Goal: Communication & Community: Answer question/provide support

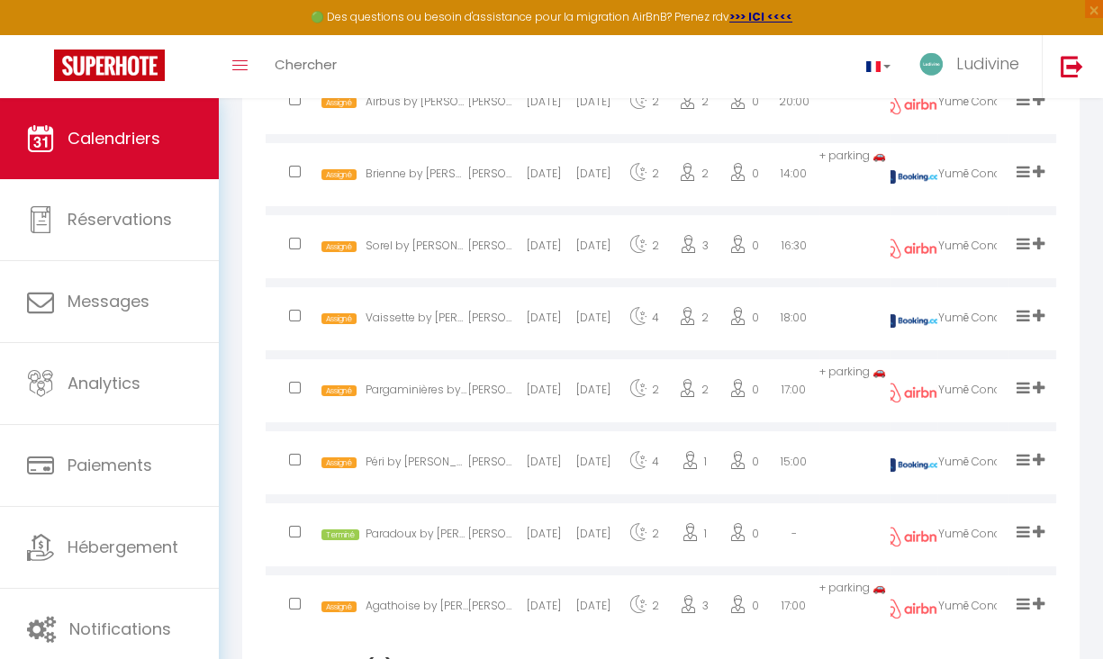
scroll to position [584, 0]
click at [1025, 252] on icon at bounding box center [1024, 244] width 14 height 15
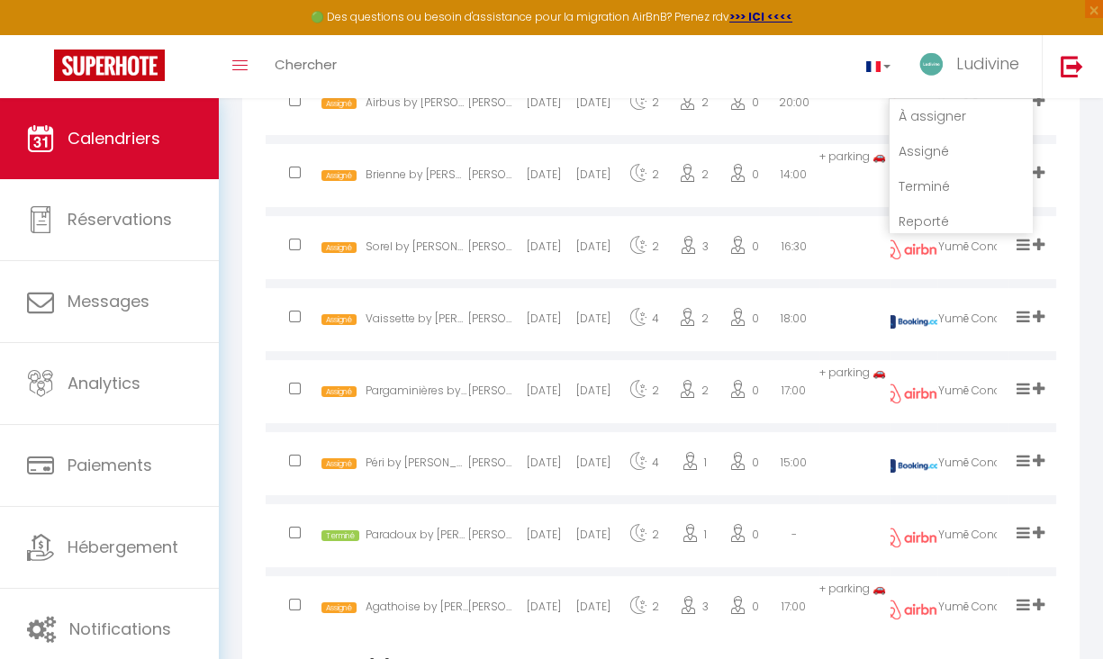
click at [924, 202] on li "Terminé" at bounding box center [961, 186] width 142 height 34
click at [538, 262] on div "[DATE]" at bounding box center [544, 250] width 50 height 59
select select "1"
select select "0"
select select "1"
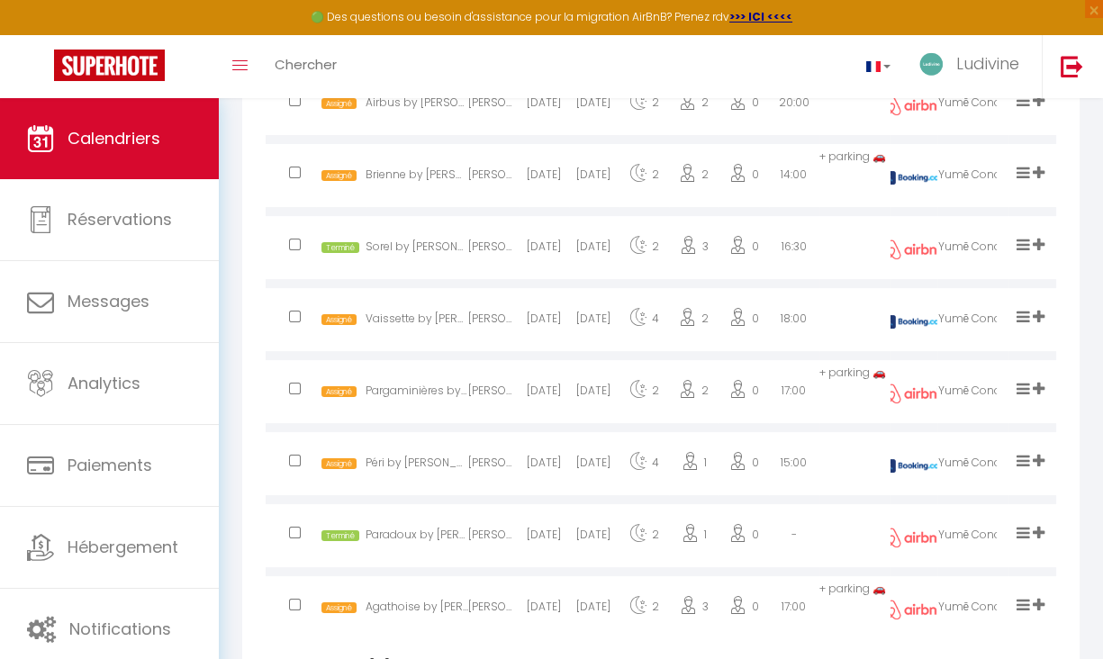
select select
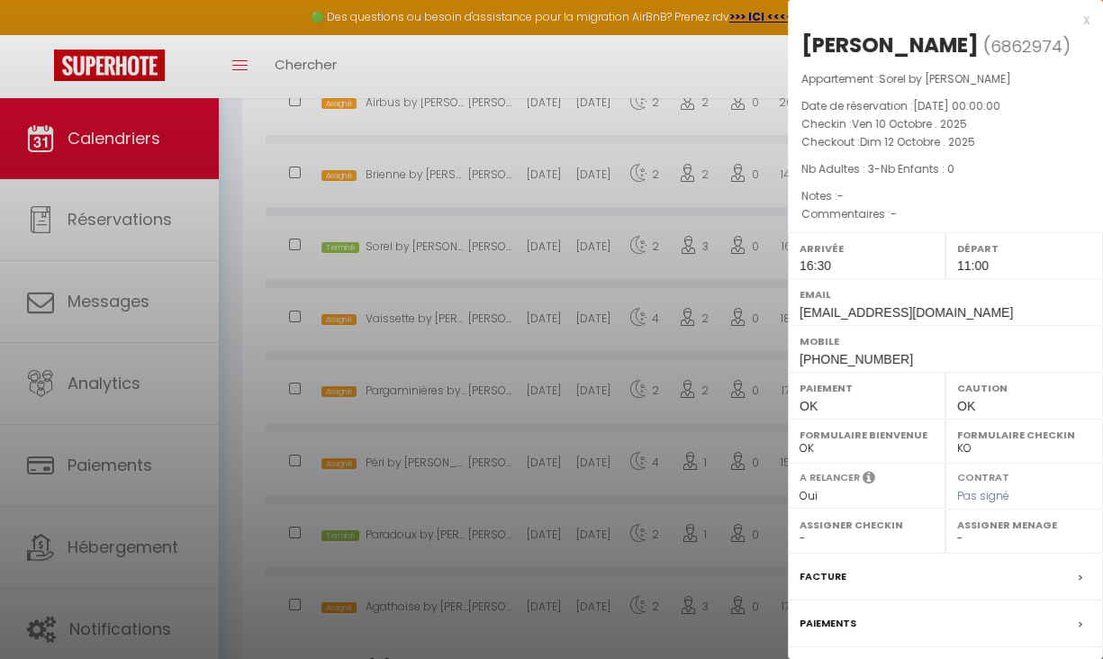
select select "27584"
select select "16169"
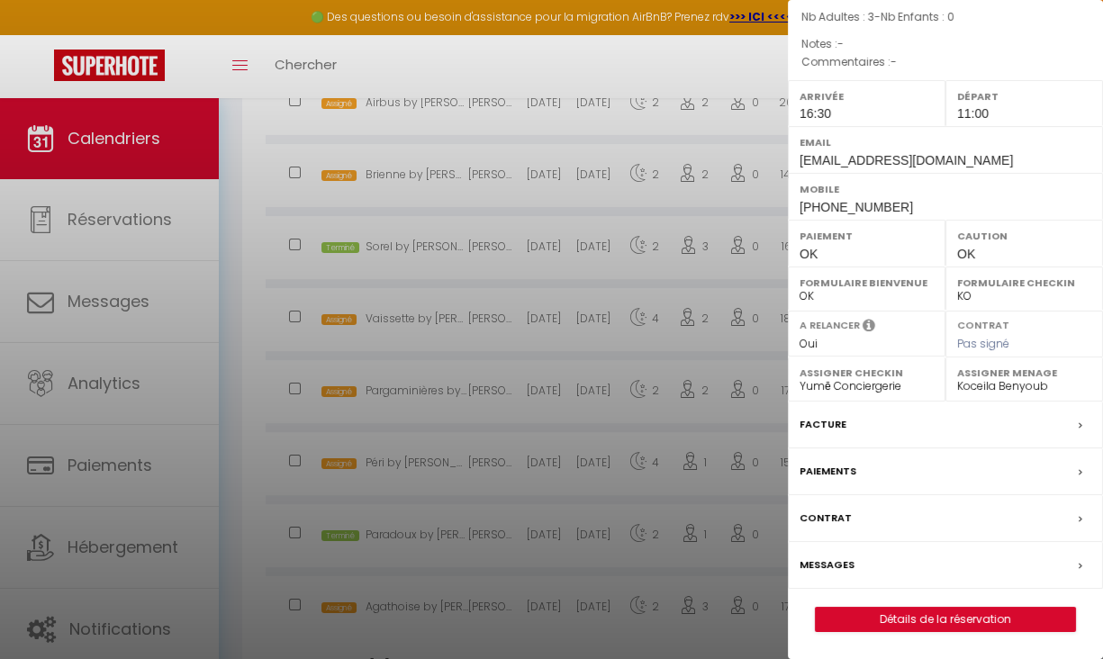
scroll to position [167, 0]
click at [843, 557] on label "Messages" at bounding box center [827, 565] width 55 height 19
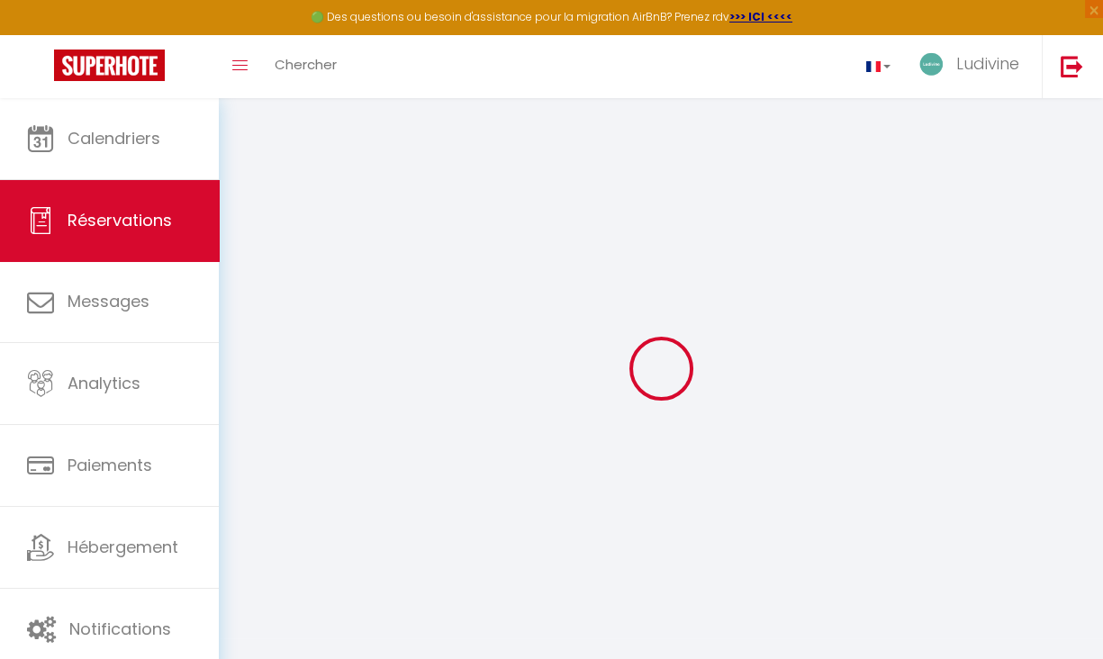
select select
checkbox input "false"
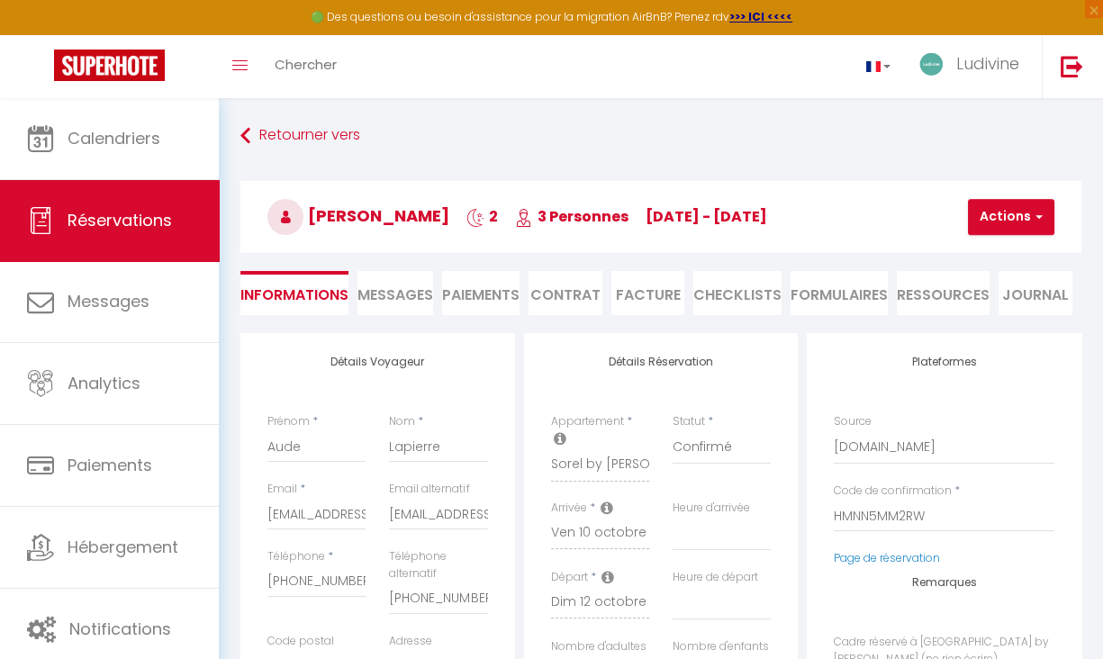
select select
checkbox input "false"
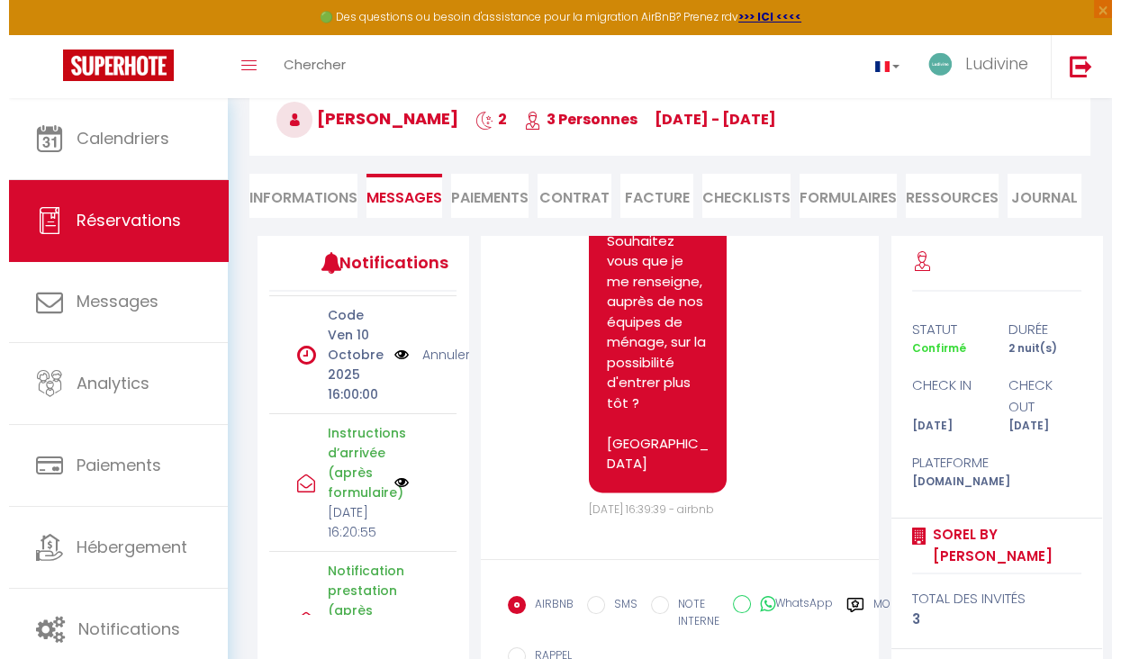
scroll to position [316, 0]
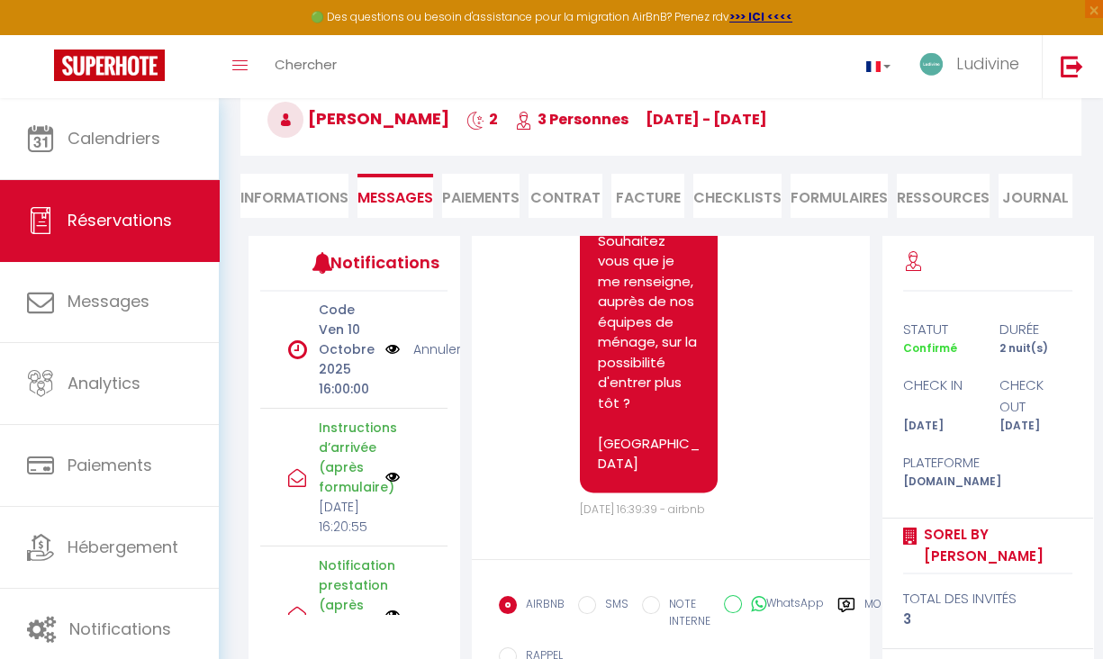
click at [385, 359] on img at bounding box center [392, 349] width 14 height 20
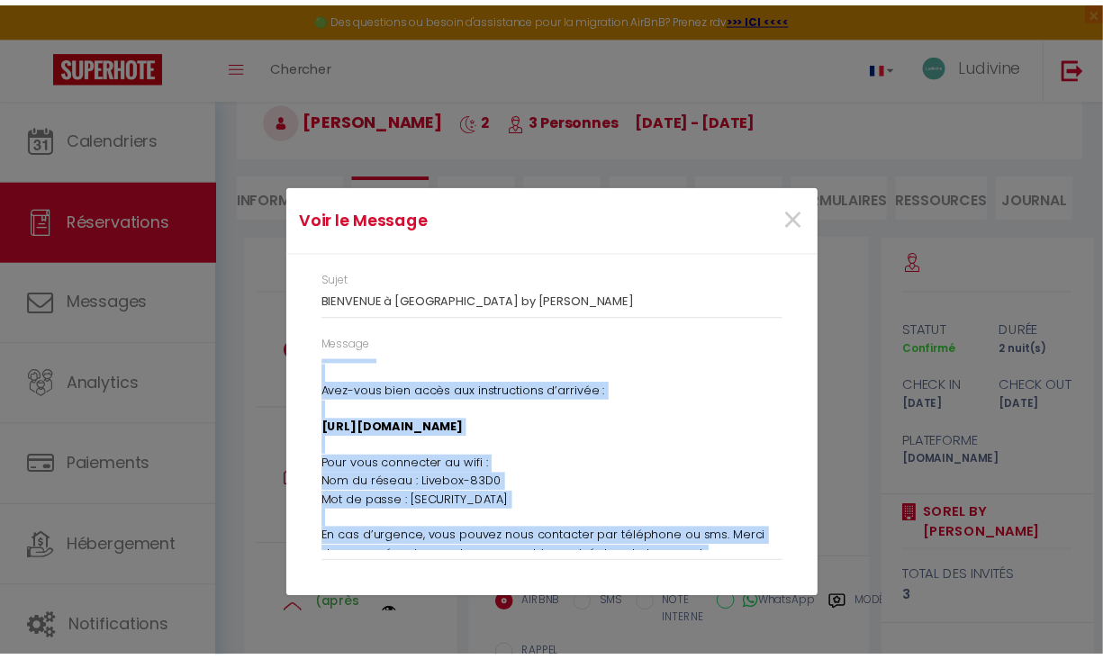
scroll to position [209, 0]
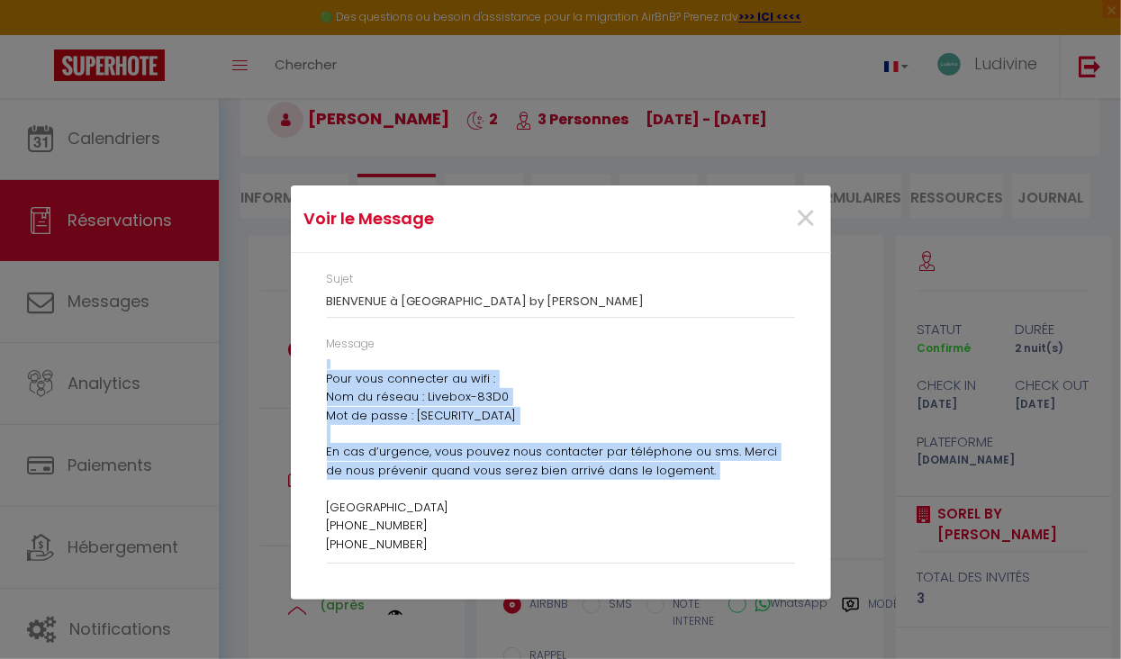
drag, startPoint x: 323, startPoint y: 364, endPoint x: 728, endPoint y: 536, distance: 440.2
click at [728, 536] on div "Message Aude, Le code de la boîte à clé est 1900. Merci de brouiller le code ap…" at bounding box center [560, 459] width 492 height 246
copy p "Aude, Le code de la boîte à clé est 1900. Merci de brouiller le code après chaq…"
click at [800, 230] on span "×" at bounding box center [806, 219] width 23 height 54
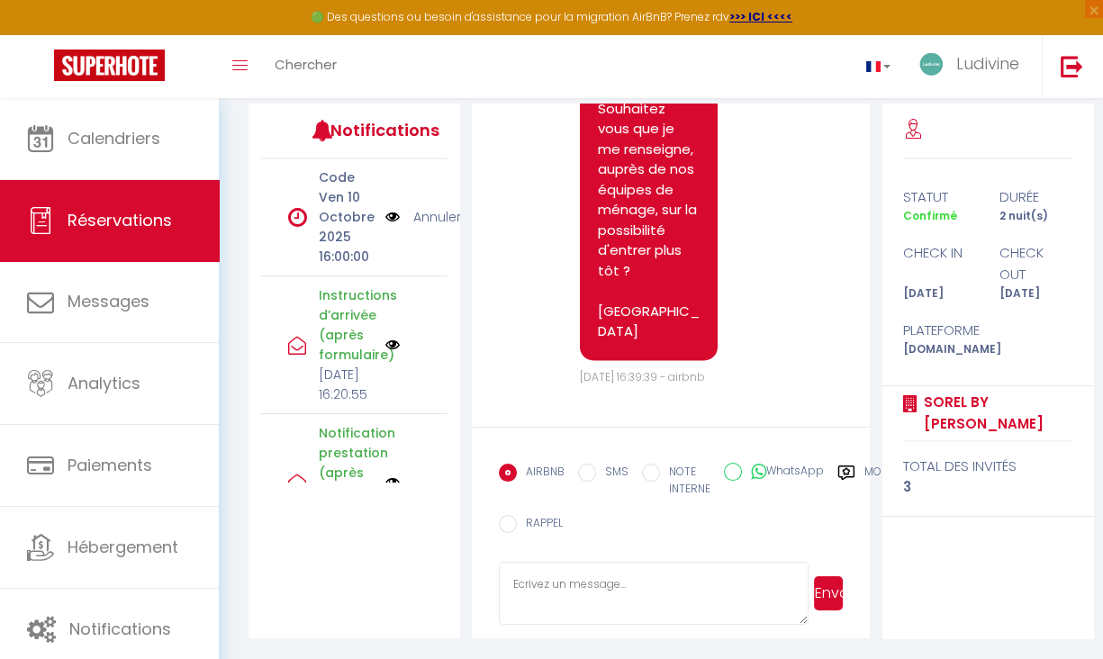
scroll to position [5290, 0]
click at [575, 567] on textarea at bounding box center [654, 593] width 311 height 63
paste textarea "Aude, Le code de la boîte à clé est 1900. Merci de brouiller le code après chaq…"
click at [560, 588] on textarea "Aude, Le code de la boîte à clé est 1900. Merci de brouiller le code après chaq…" at bounding box center [654, 593] width 311 height 63
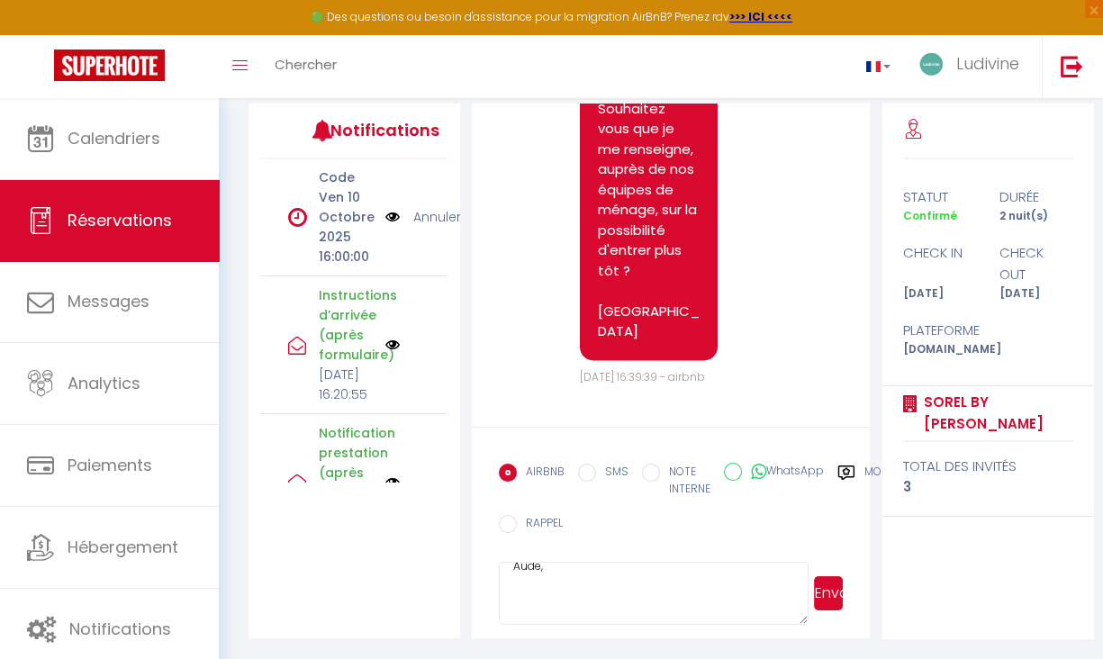
scroll to position [36, 0]
drag, startPoint x: 706, startPoint y: 587, endPoint x: 659, endPoint y: 579, distance: 47.5
click at [659, 579] on textarea "Aude, Le logement est déjà prêt, ayant vu Le code de la boîte à clé est 1900. M…" at bounding box center [654, 593] width 311 height 63
type textarea "Aude, Le logement est déjà prêt, exceptionnellement je vous laisse profiter d'u…"
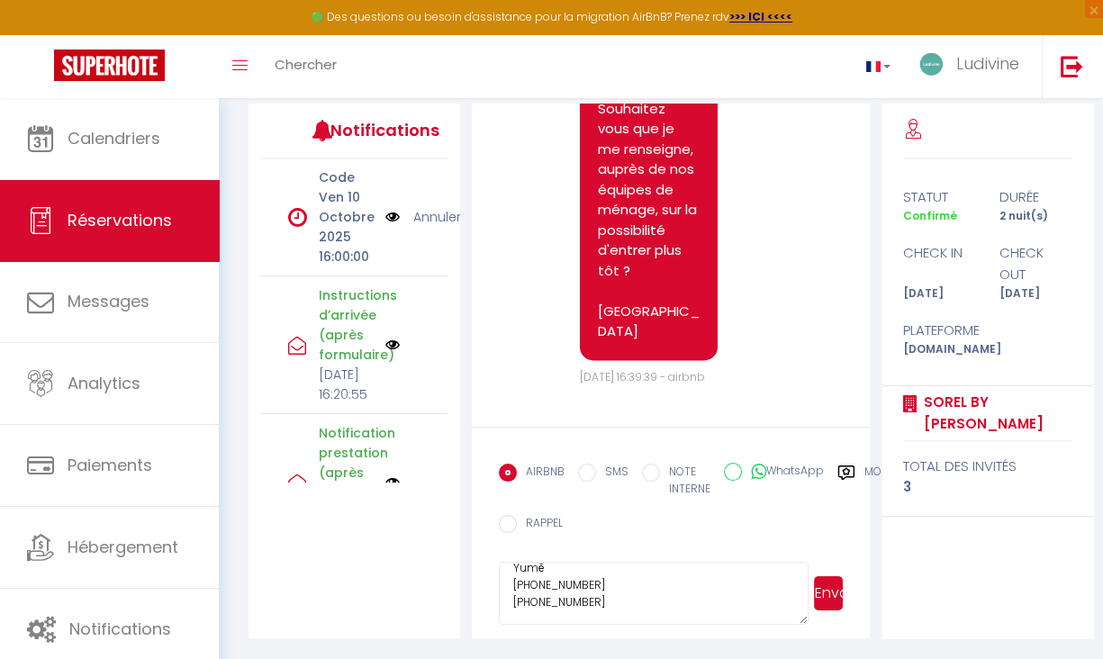
click at [828, 590] on button "Envoyer" at bounding box center [829, 593] width 30 height 34
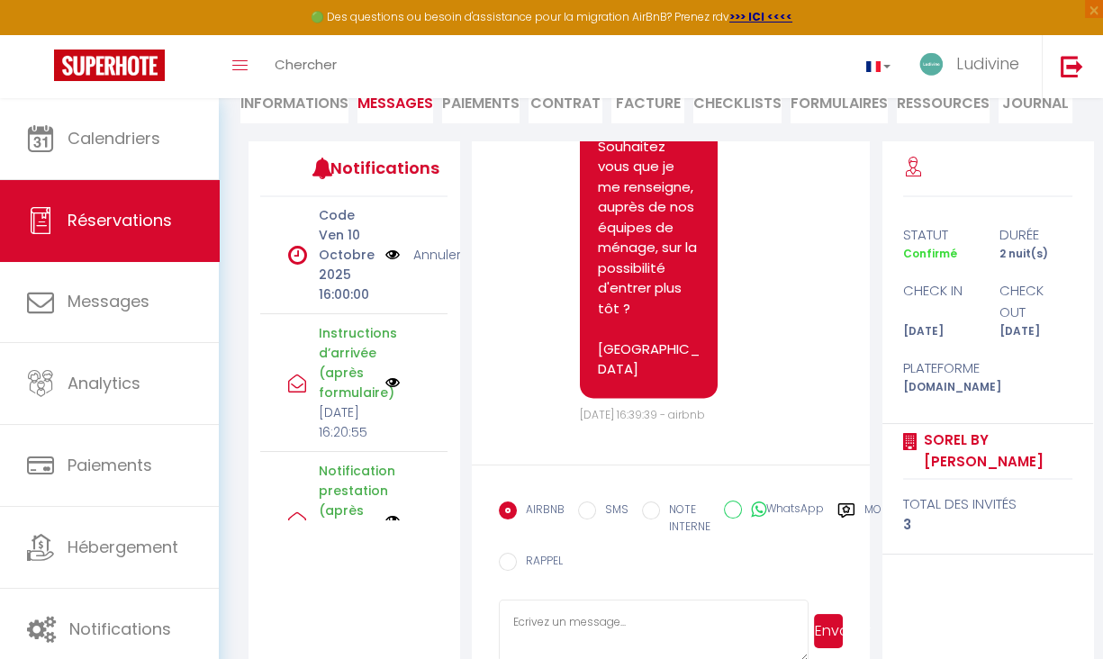
scroll to position [0, 0]
click at [414, 265] on link "Annuler" at bounding box center [437, 255] width 48 height 20
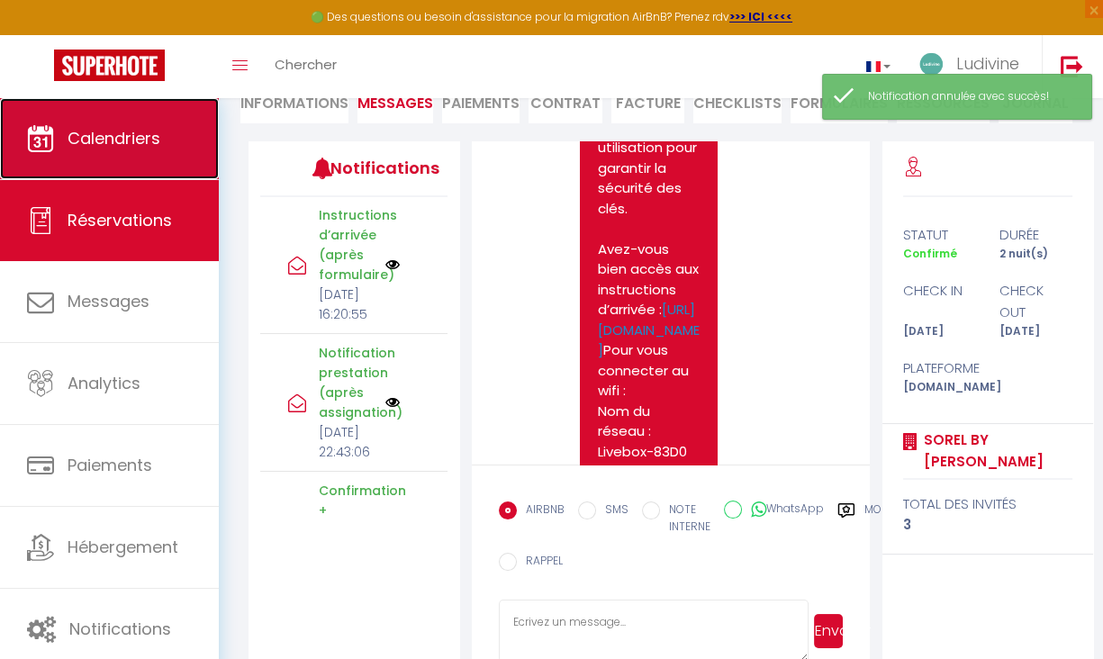
click at [101, 140] on span "Calendriers" at bounding box center [114, 138] width 93 height 23
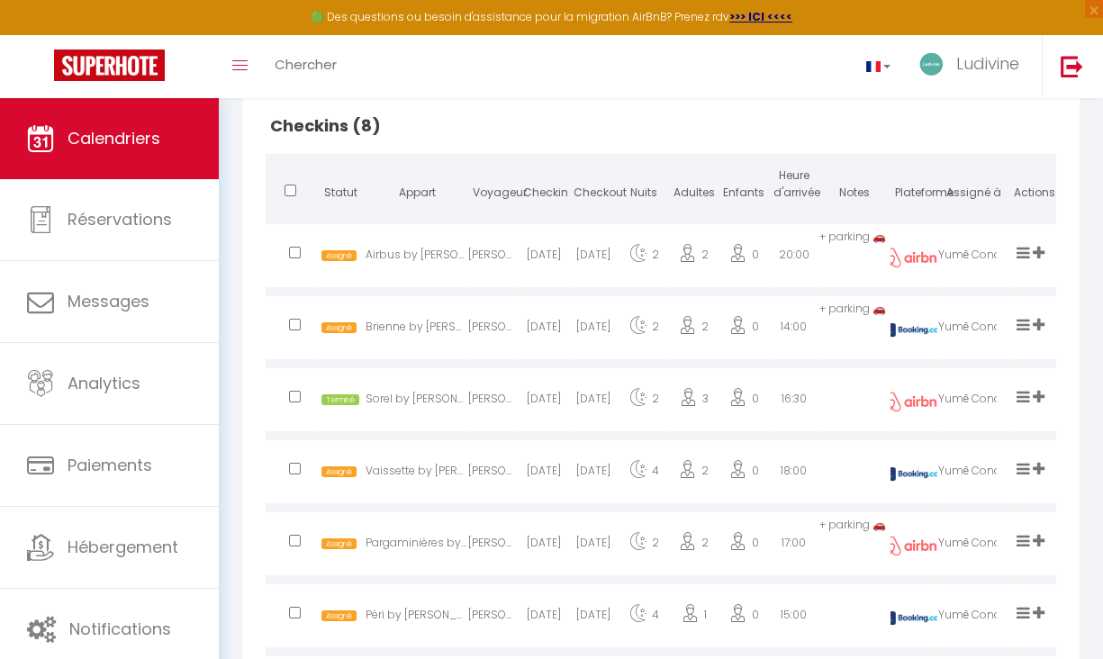
scroll to position [430, 0]
click at [553, 349] on div "[DATE]" at bounding box center [544, 332] width 50 height 59
select select "1"
select select "0"
select select "1"
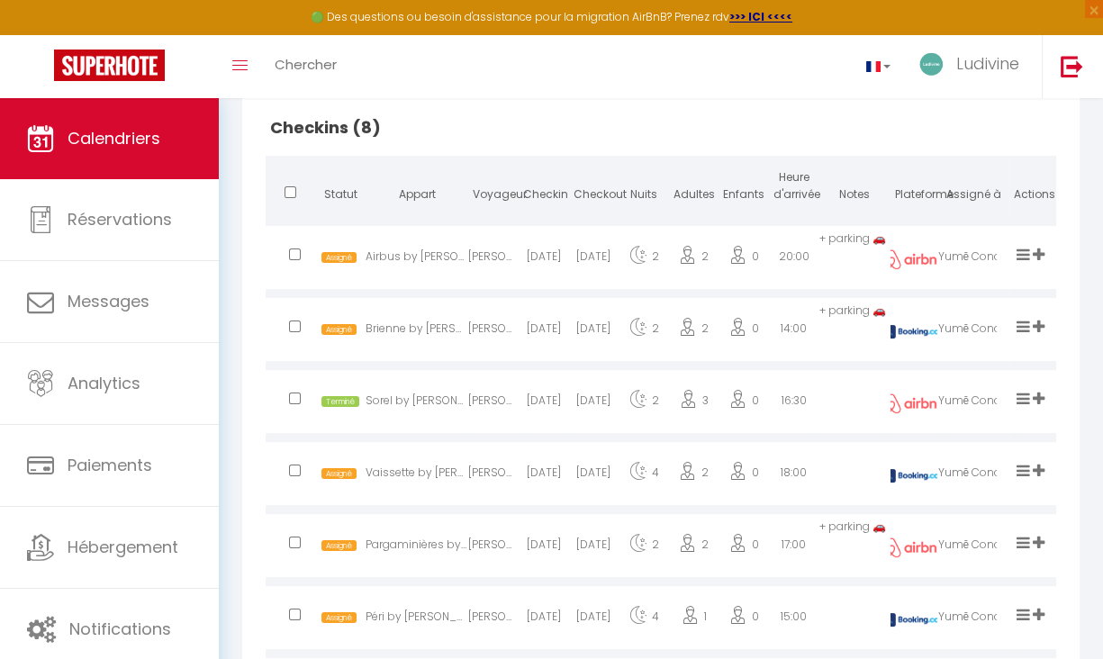
select select
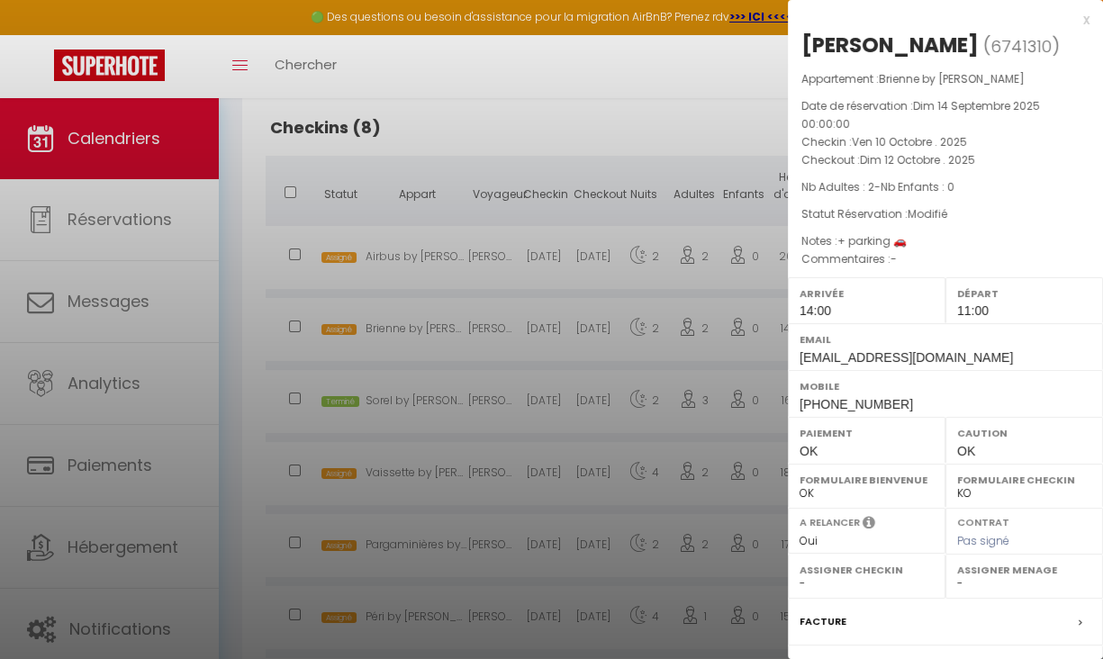
select select "27584"
select select "2060"
click at [1067, 22] on div "x" at bounding box center [939, 20] width 302 height 22
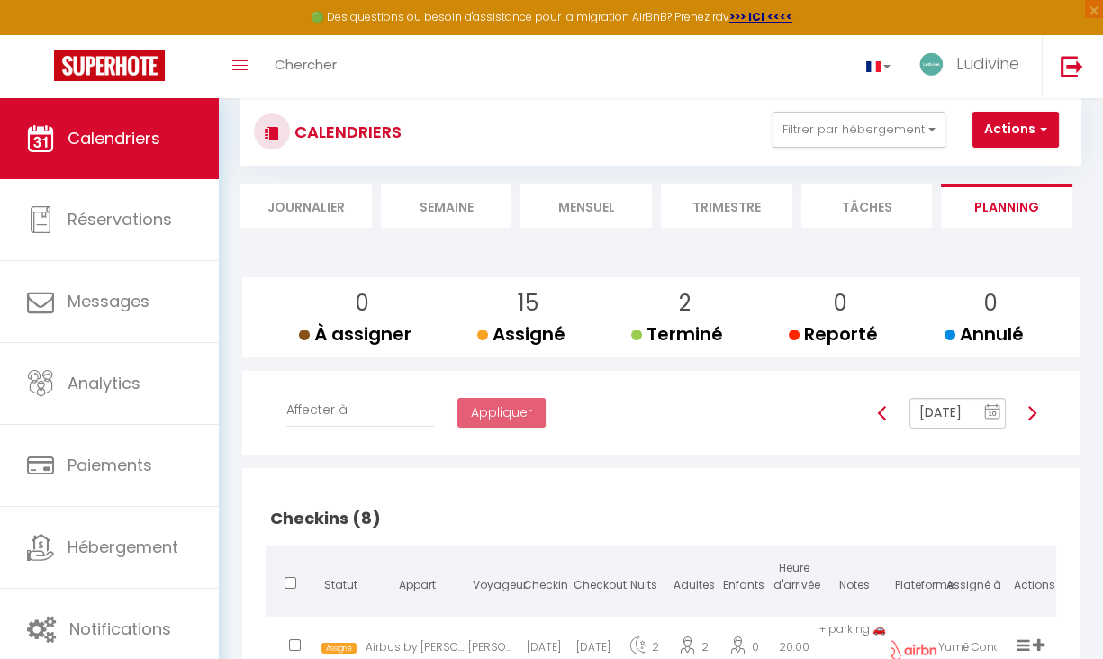
scroll to position [38, 0]
click at [422, 193] on li "Semaine" at bounding box center [446, 207] width 131 height 44
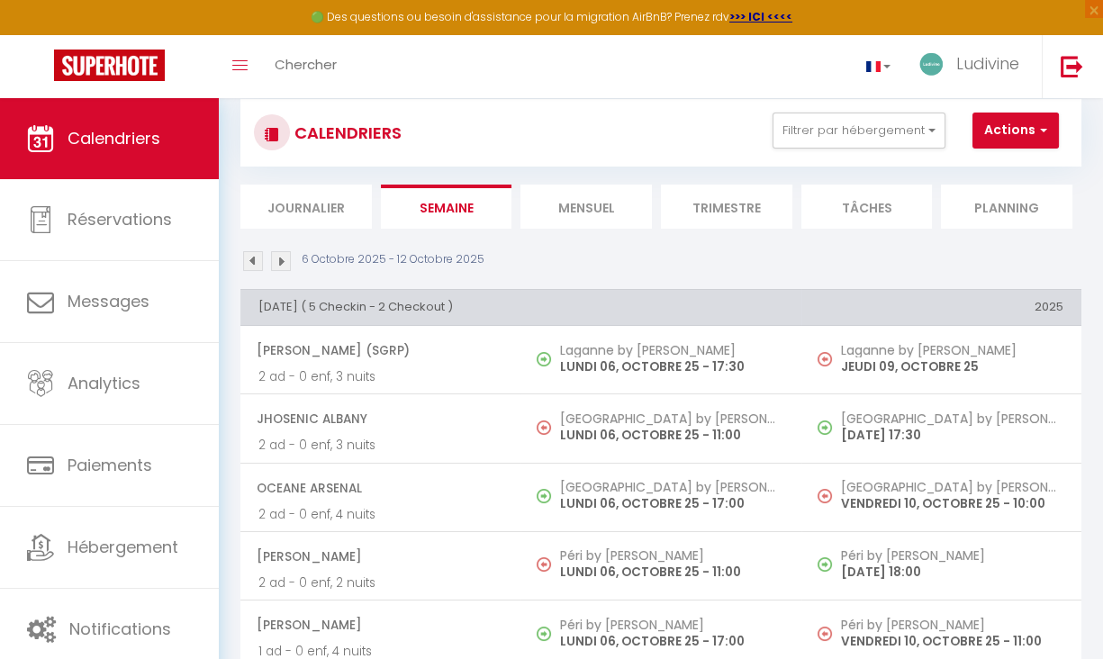
click at [334, 202] on li "Journalier" at bounding box center [305, 207] width 131 height 44
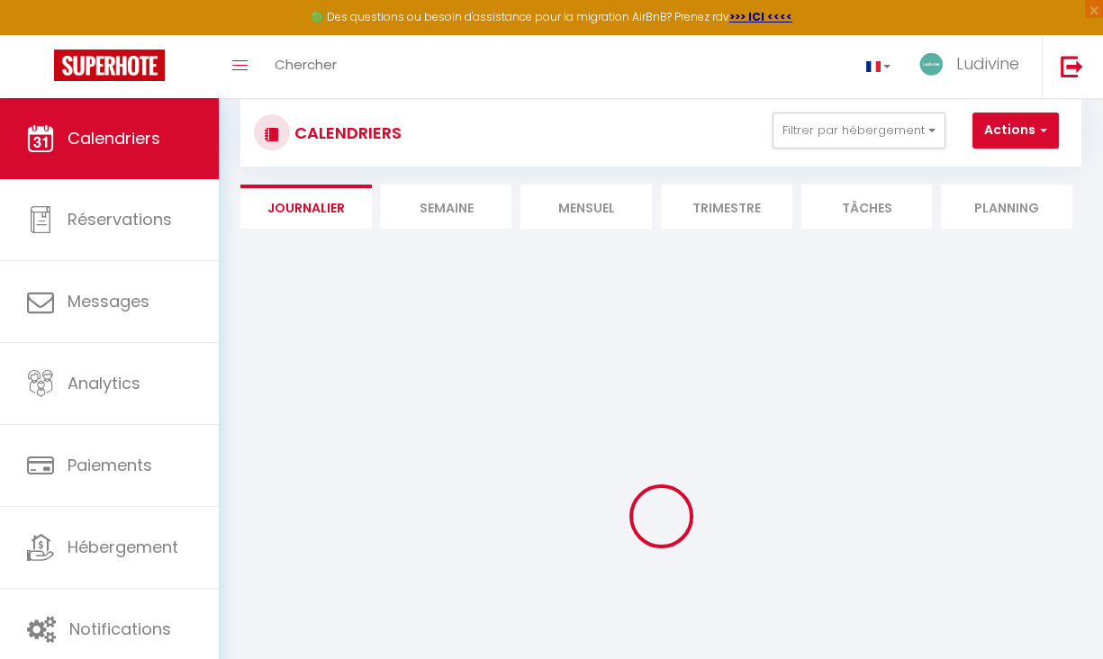
click at [738, 199] on li "Trimestre" at bounding box center [726, 207] width 131 height 44
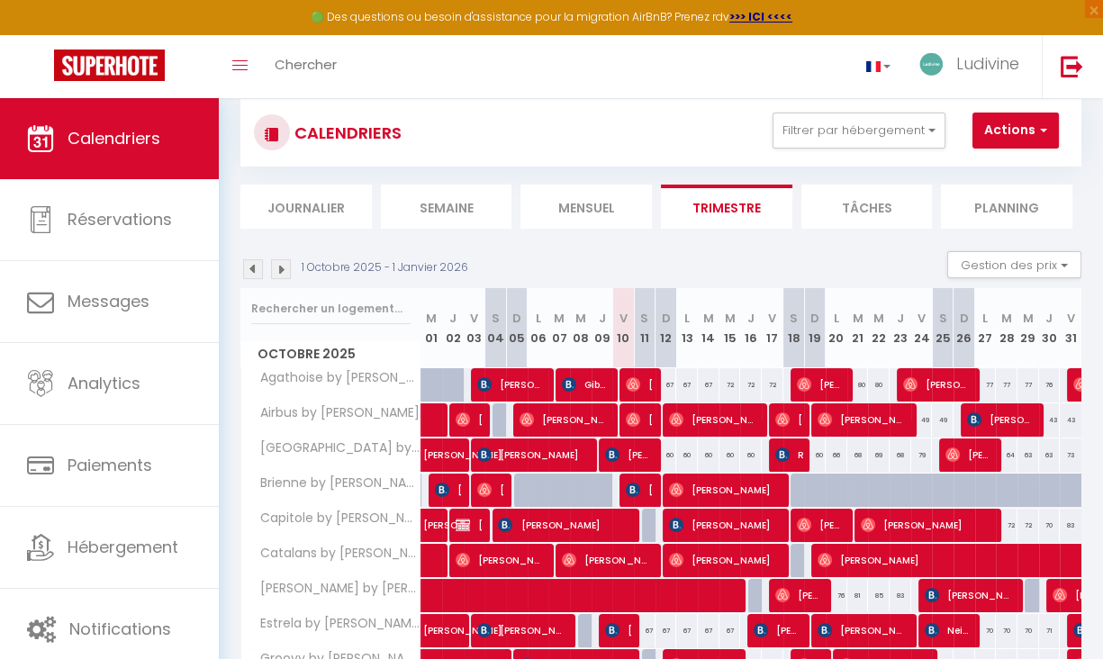
click at [595, 209] on li "Mensuel" at bounding box center [585, 207] width 131 height 44
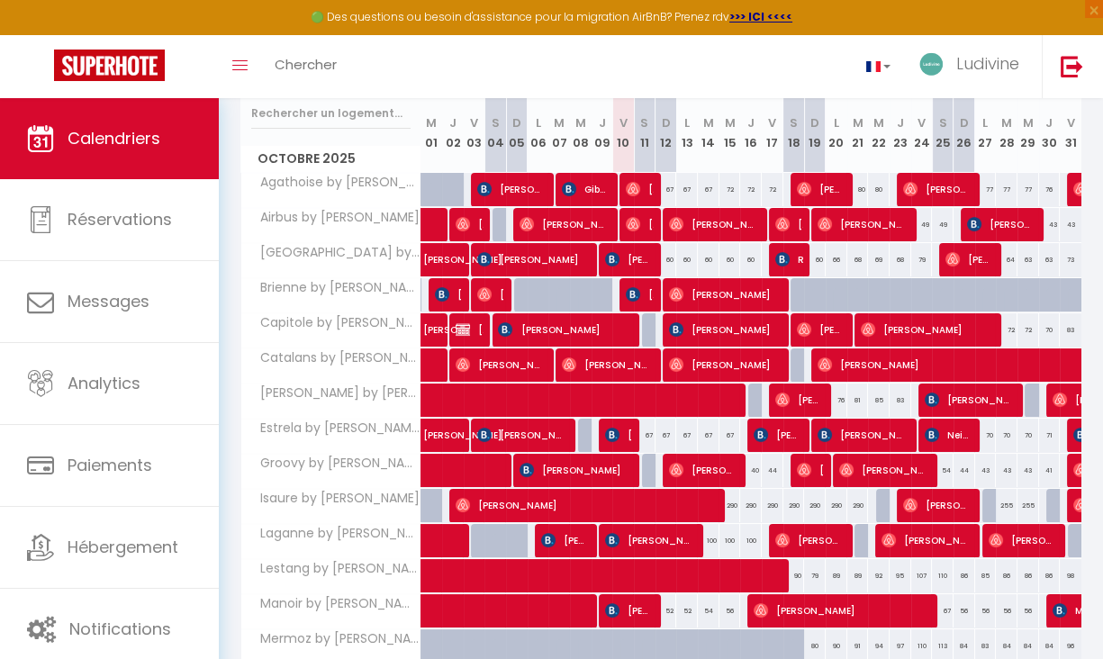
scroll to position [222, 0]
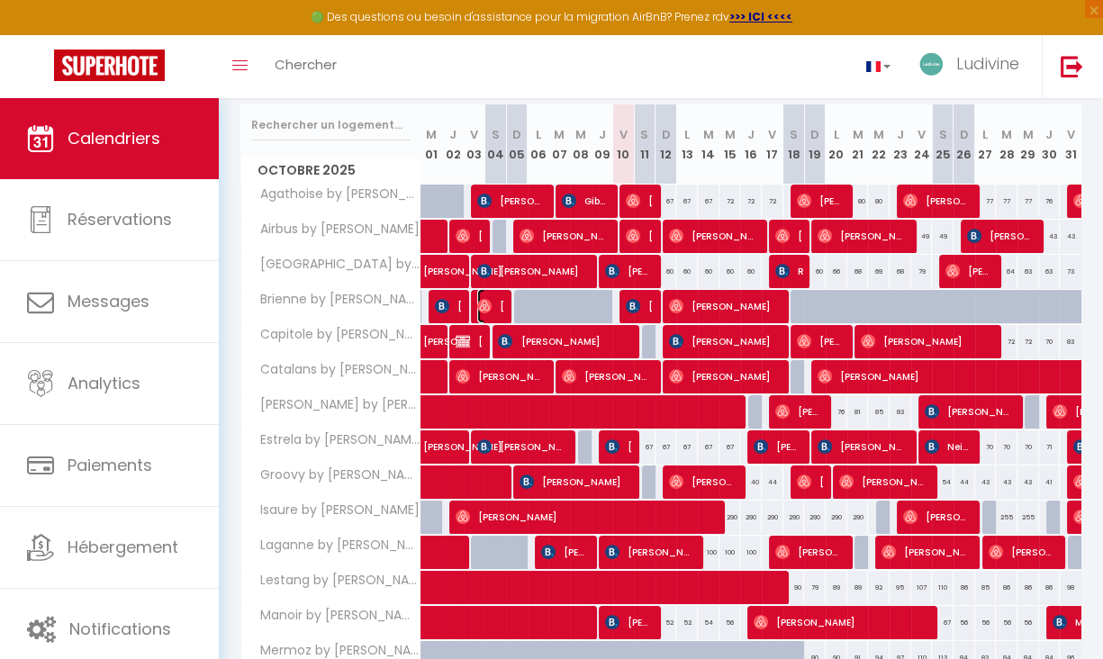
click at [493, 307] on span "[PERSON_NAME]" at bounding box center [491, 306] width 28 height 34
select select "OK"
select select "1"
select select "0"
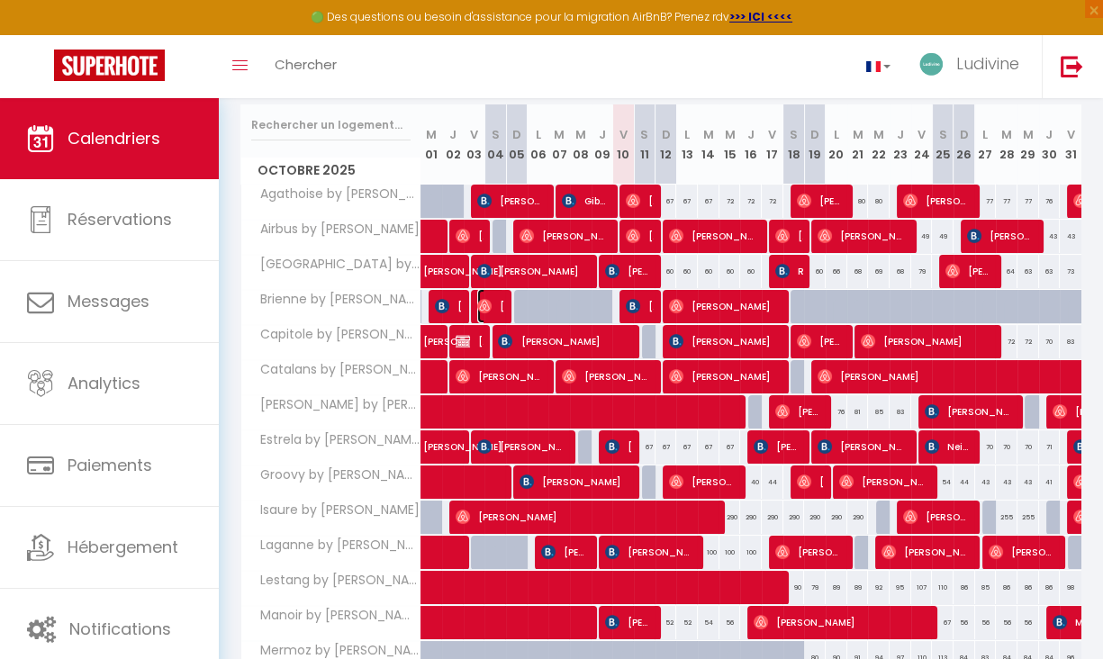
select select "1"
select select "27584"
select select "2060"
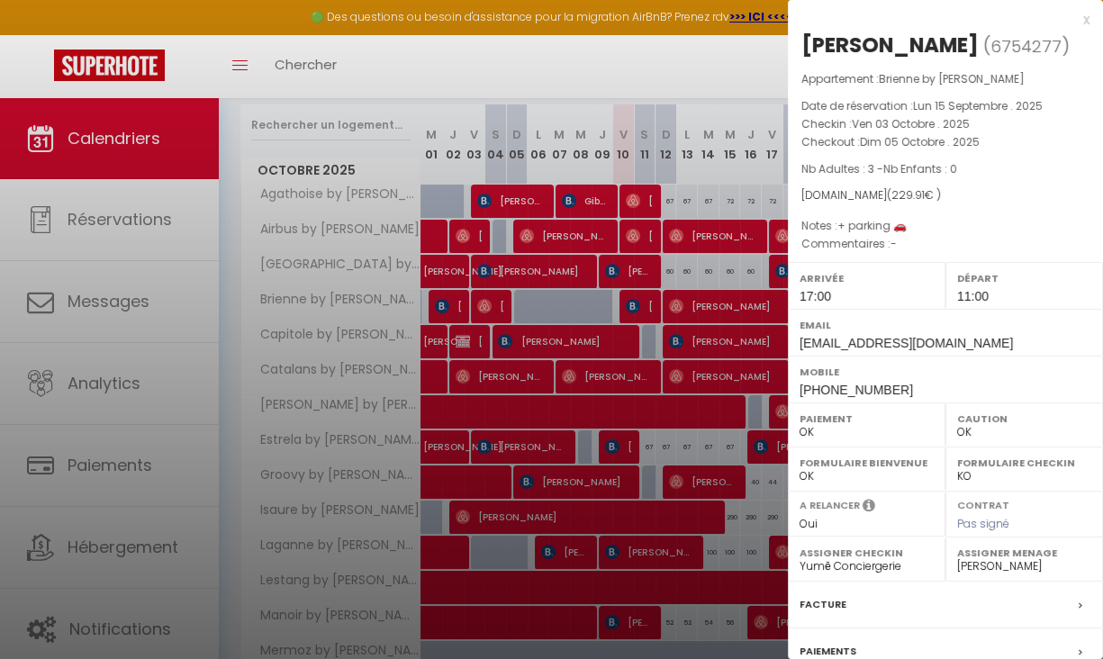
click at [1070, 22] on div "x" at bounding box center [939, 20] width 302 height 22
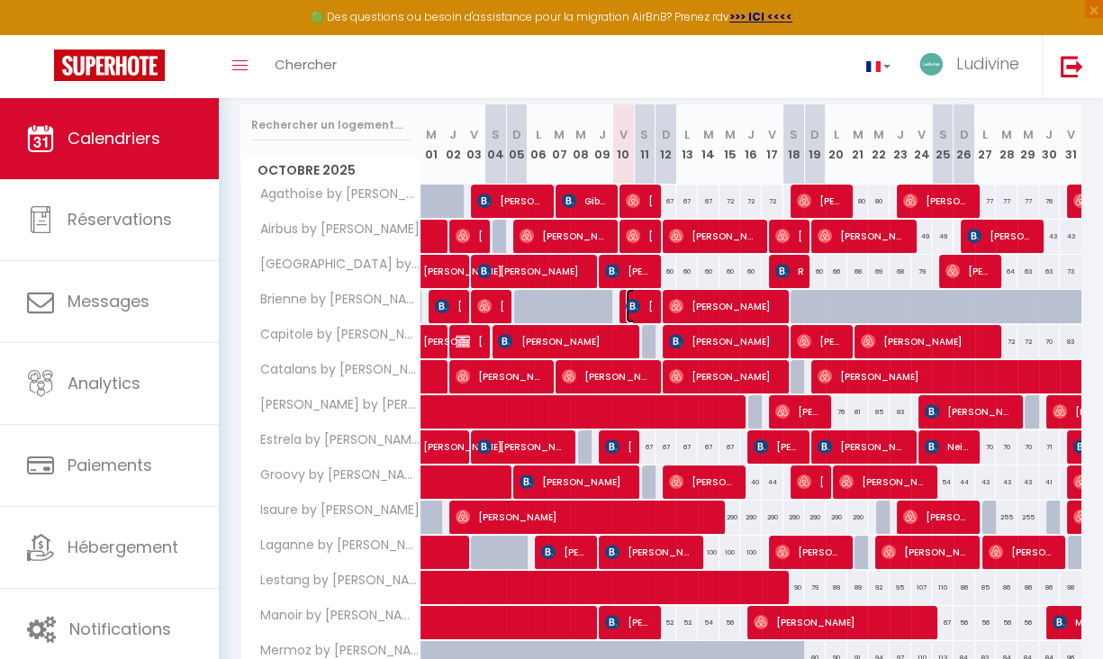
click at [638, 310] on span "[PERSON_NAME]" at bounding box center [640, 306] width 28 height 34
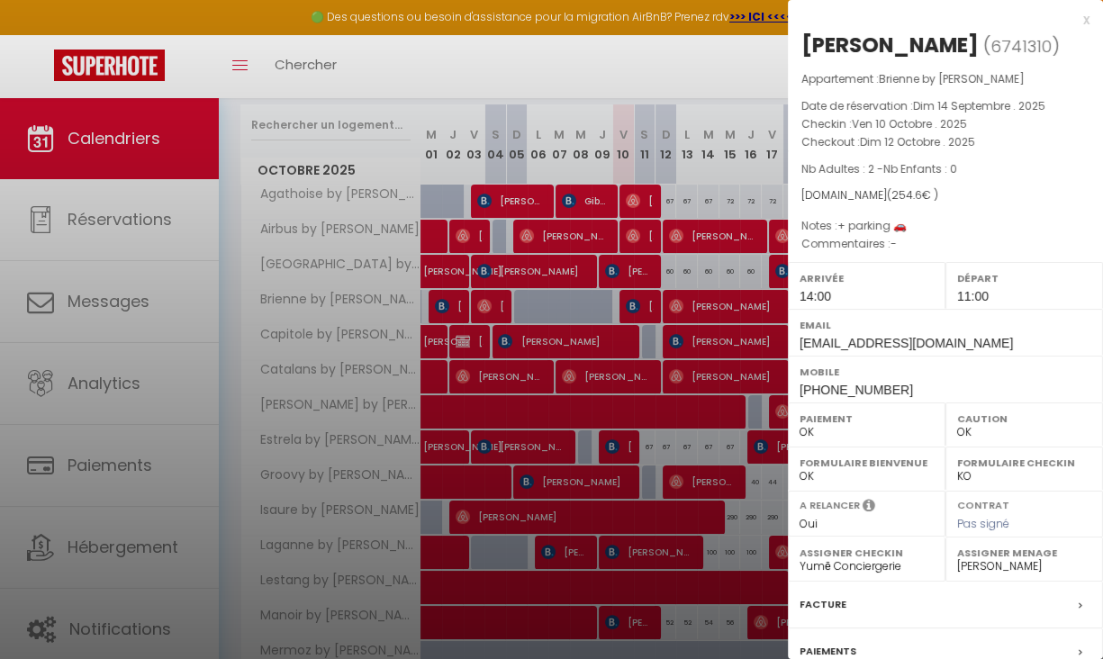
click at [1066, 26] on div "x" at bounding box center [939, 20] width 302 height 22
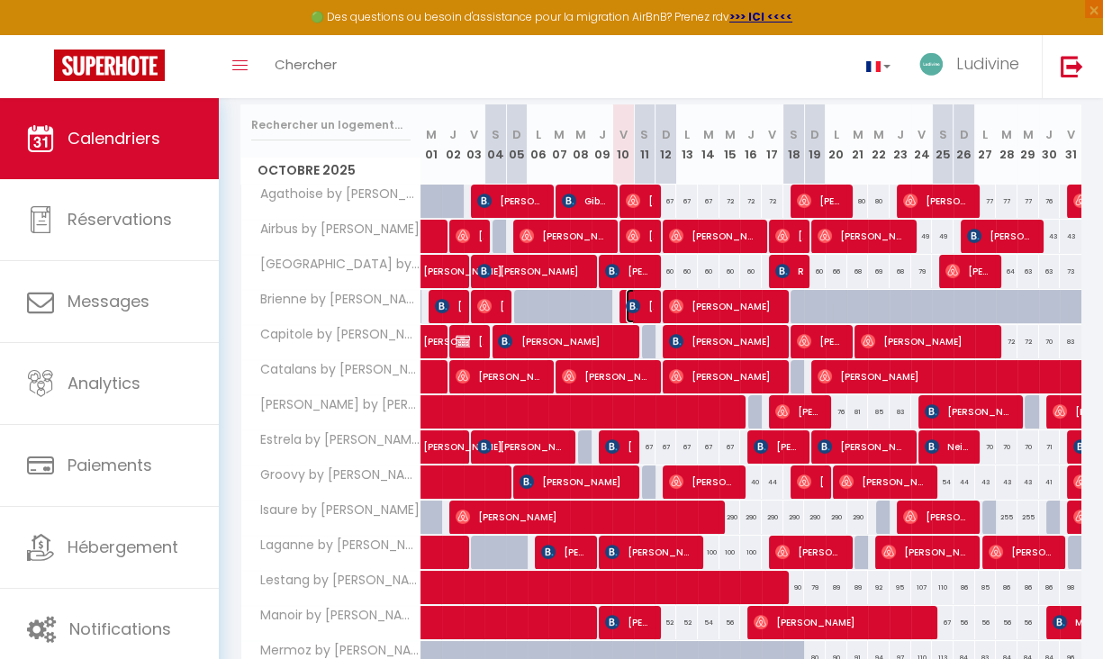
click at [636, 308] on span "[PERSON_NAME]" at bounding box center [640, 306] width 28 height 34
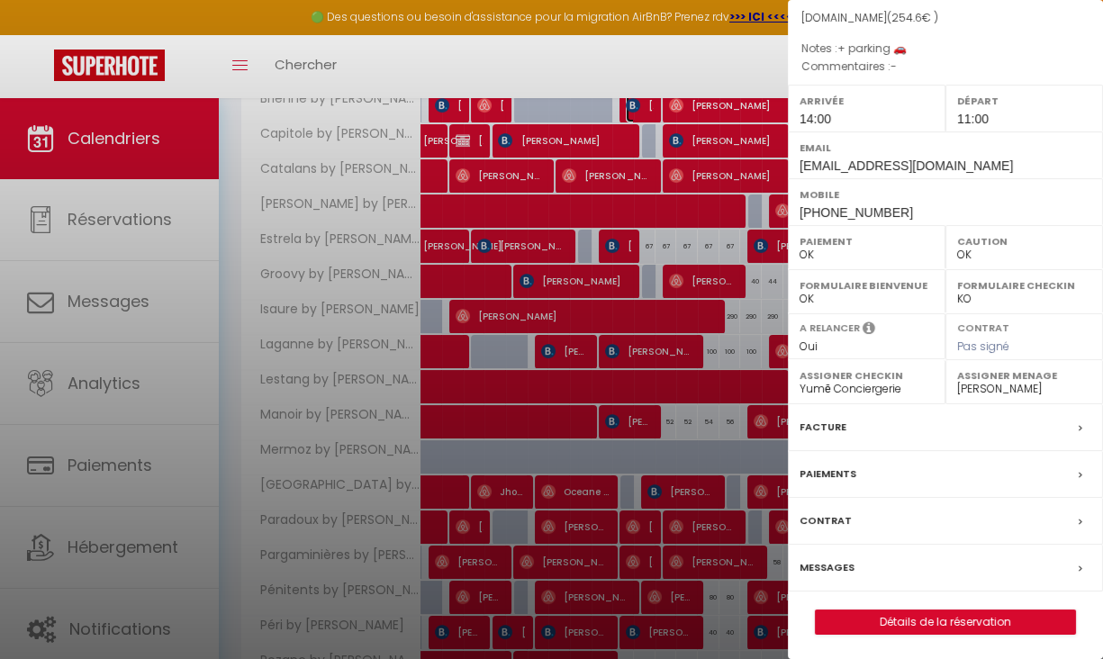
scroll to position [448, 0]
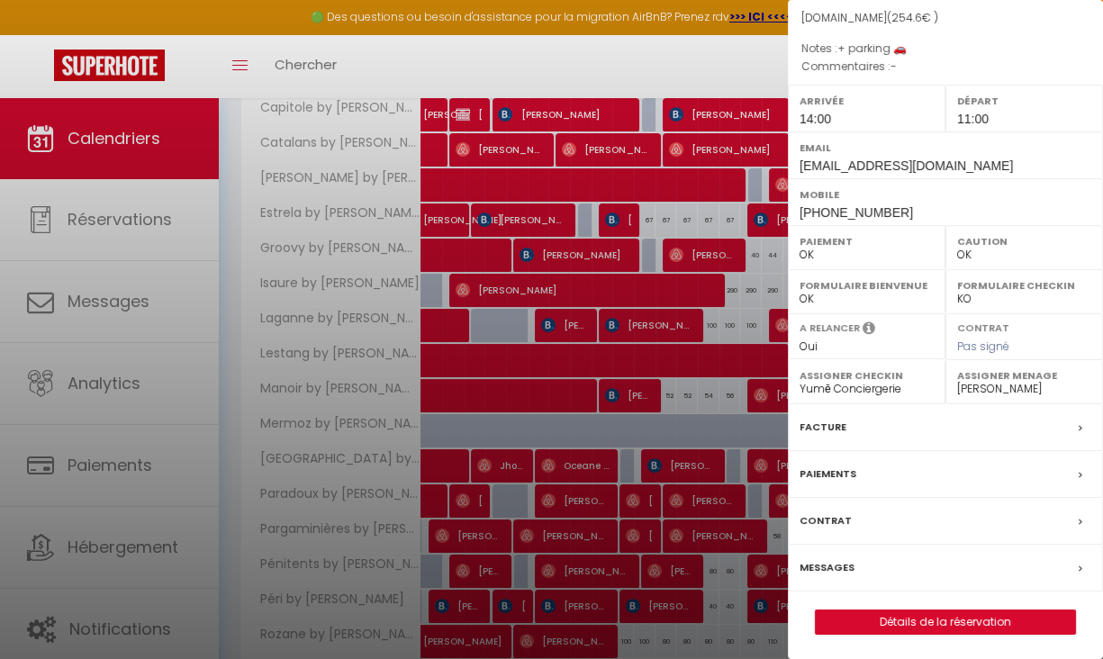
click at [842, 566] on label "Messages" at bounding box center [827, 567] width 55 height 19
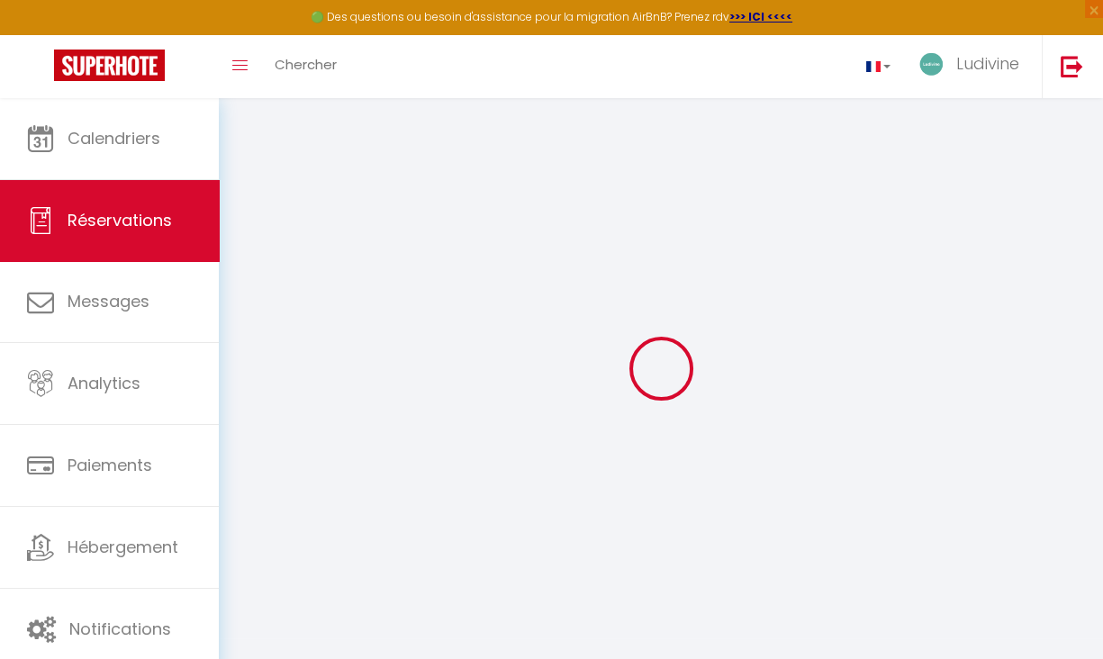
select select
checkbox input "false"
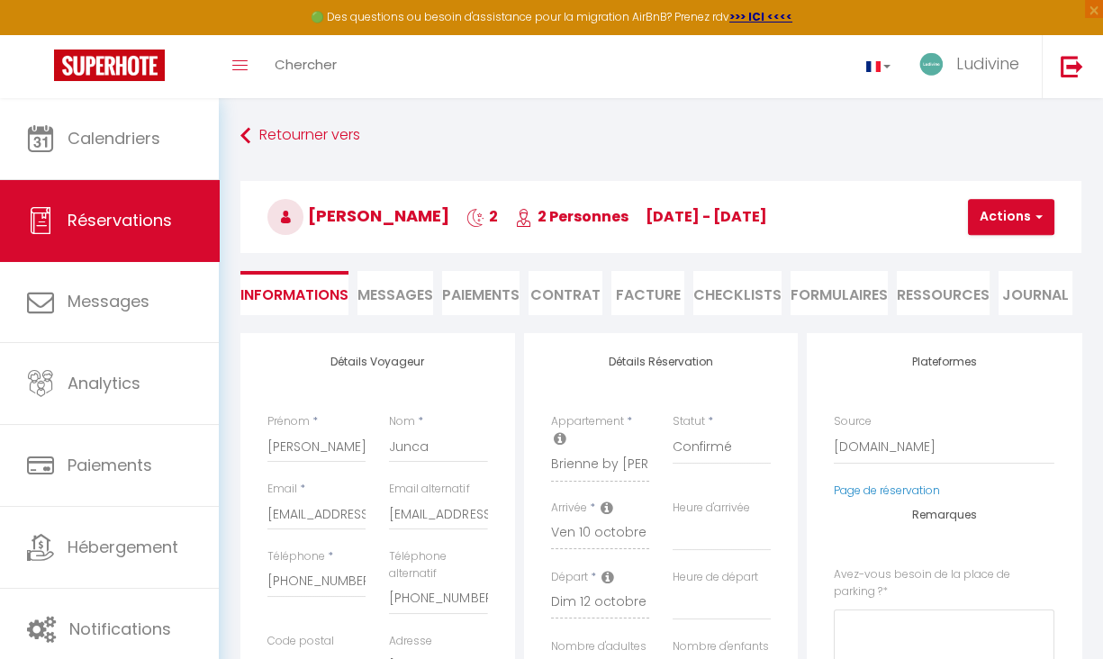
select select
checkbox input "false"
select select
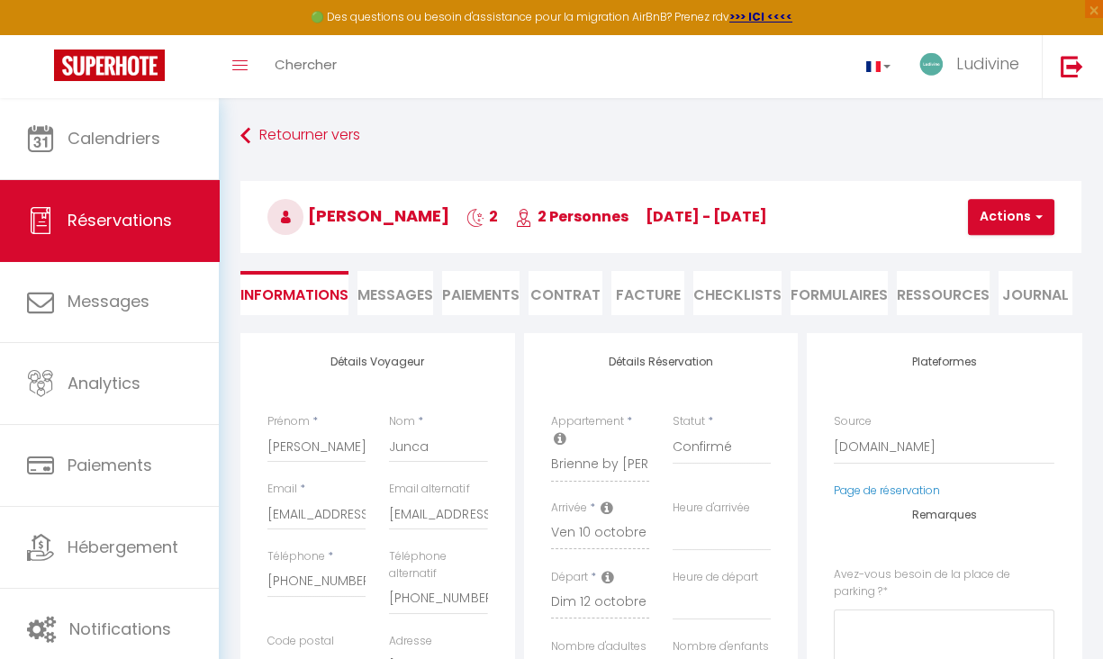
checkbox input "false"
type \?0 "+ parking 🚗"
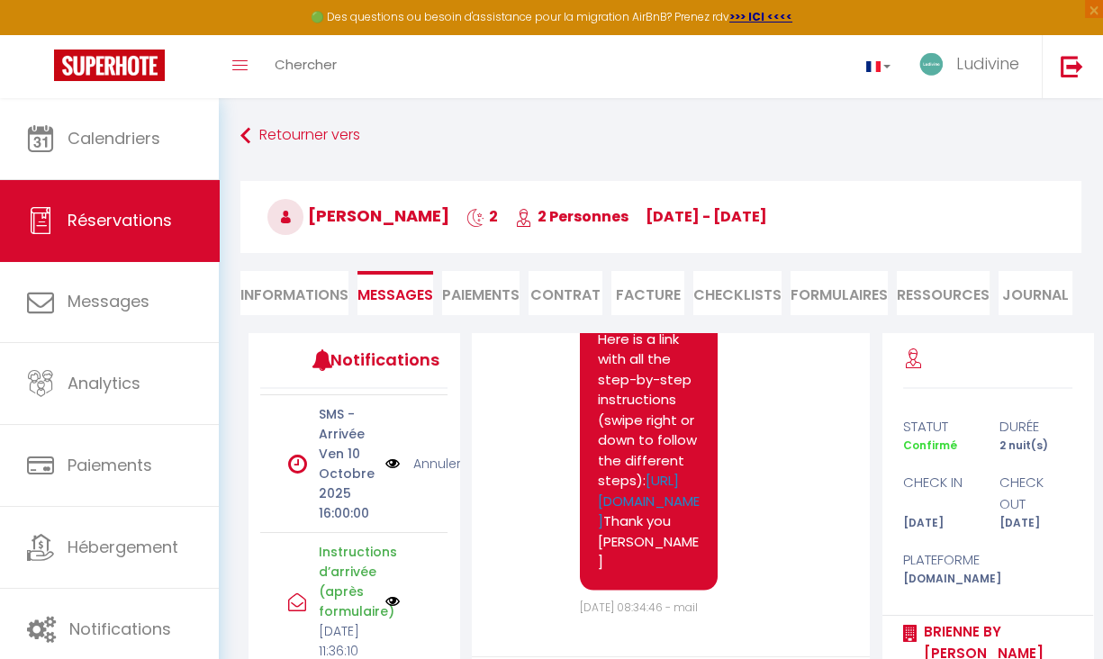
scroll to position [431, 0]
click at [413, 469] on link "Annuler" at bounding box center [437, 459] width 48 height 20
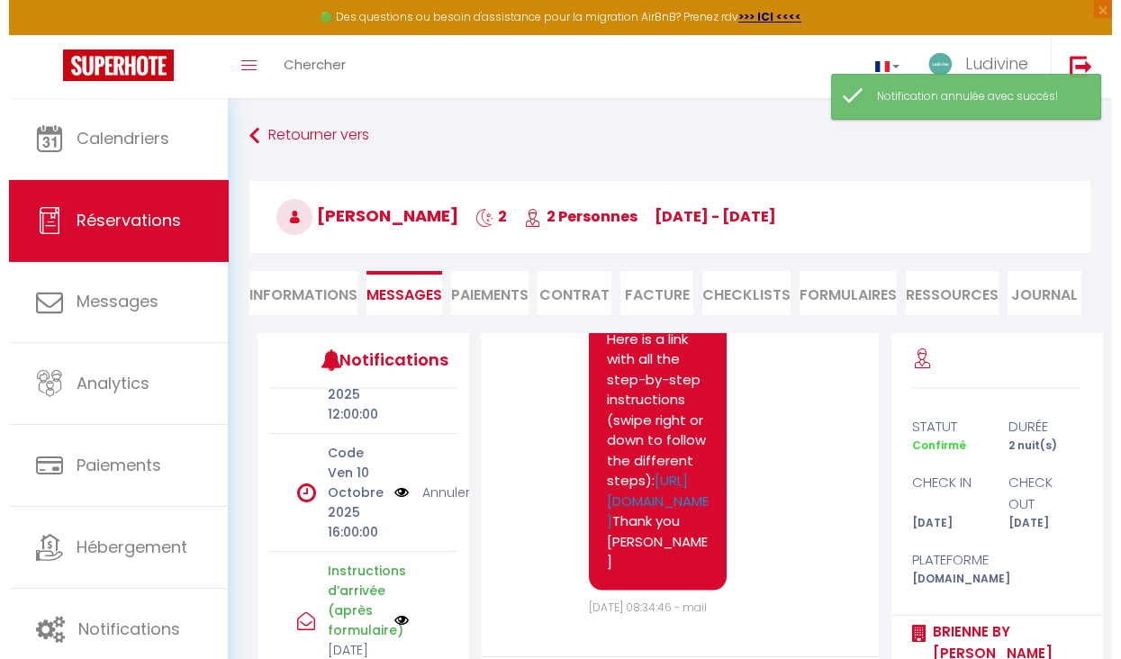
scroll to position [267, 0]
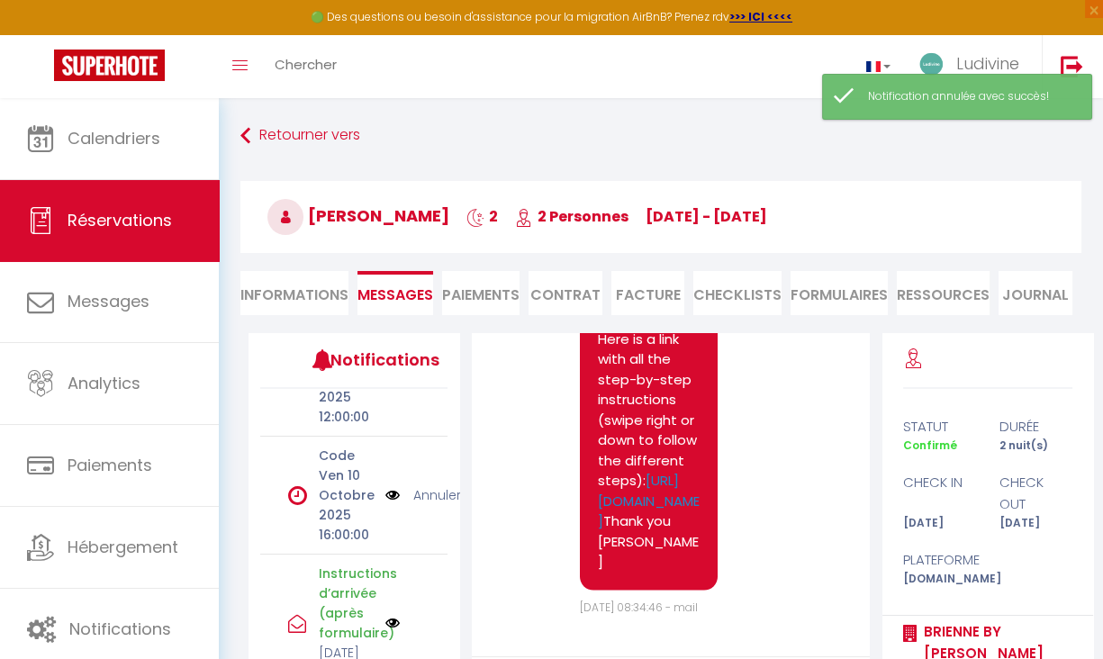
click at [385, 505] on img at bounding box center [392, 495] width 14 height 20
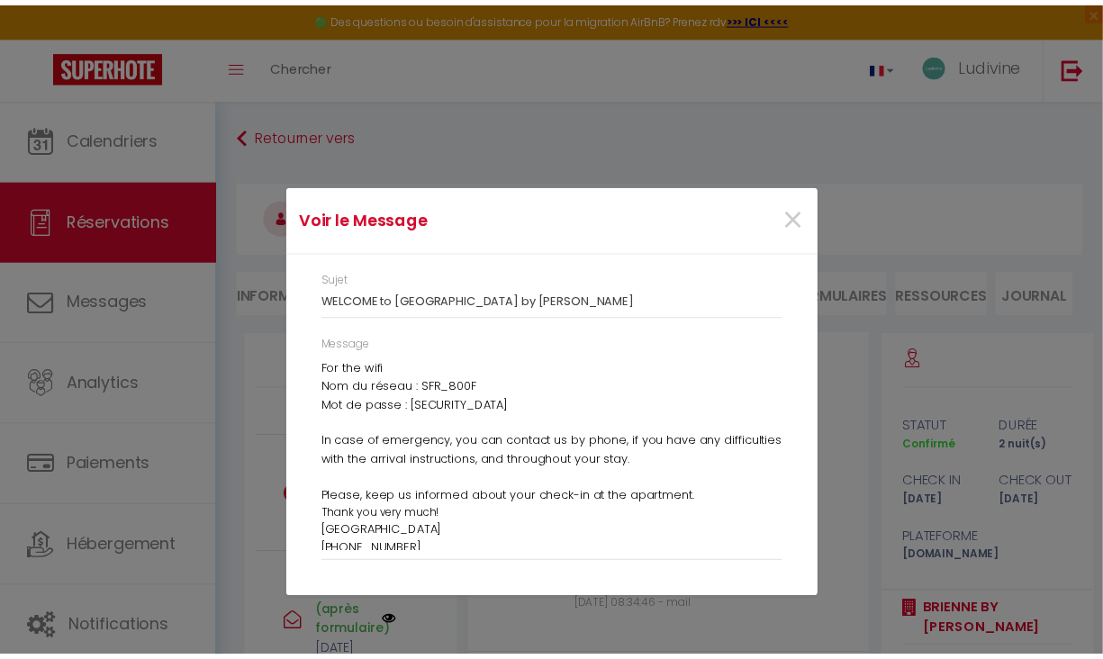
scroll to position [245, 0]
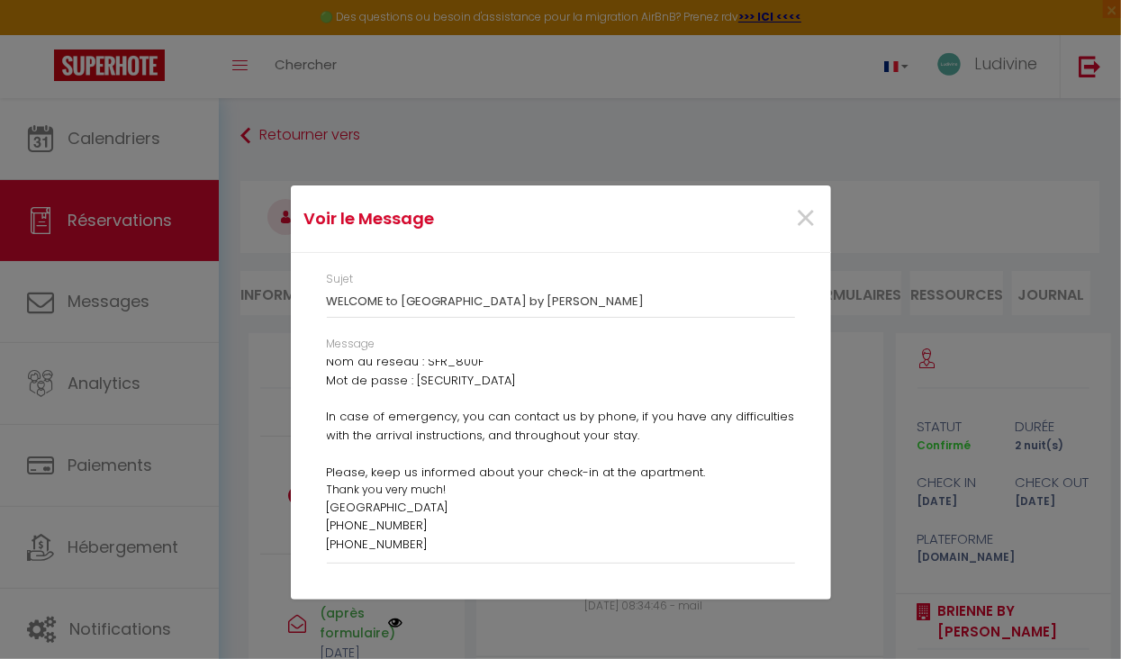
drag, startPoint x: 327, startPoint y: 375, endPoint x: 670, endPoint y: 560, distance: 390.0
click at [670, 560] on div "Message Dear [PERSON_NAME], To collect the keys in the key box, the code is: 06…" at bounding box center [561, 450] width 468 height 228
copy div "Dear [PERSON_NAME], To collect the keys in the key box, the code is: 0695. (Aft…"
click at [812, 220] on span "×" at bounding box center [806, 219] width 23 height 54
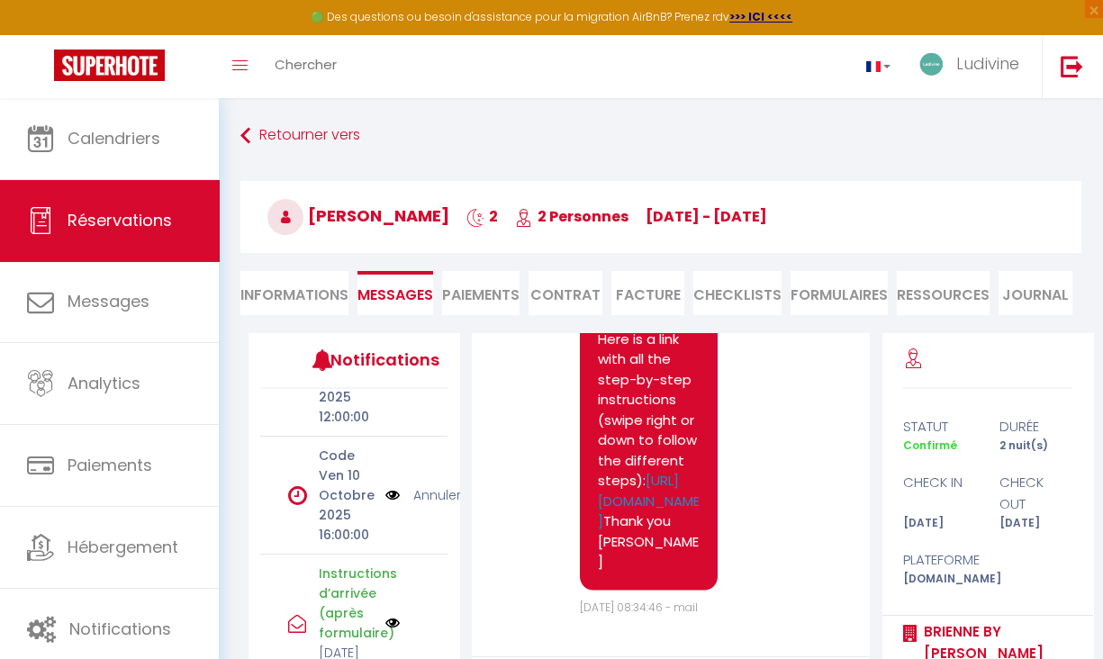
scroll to position [230, 0]
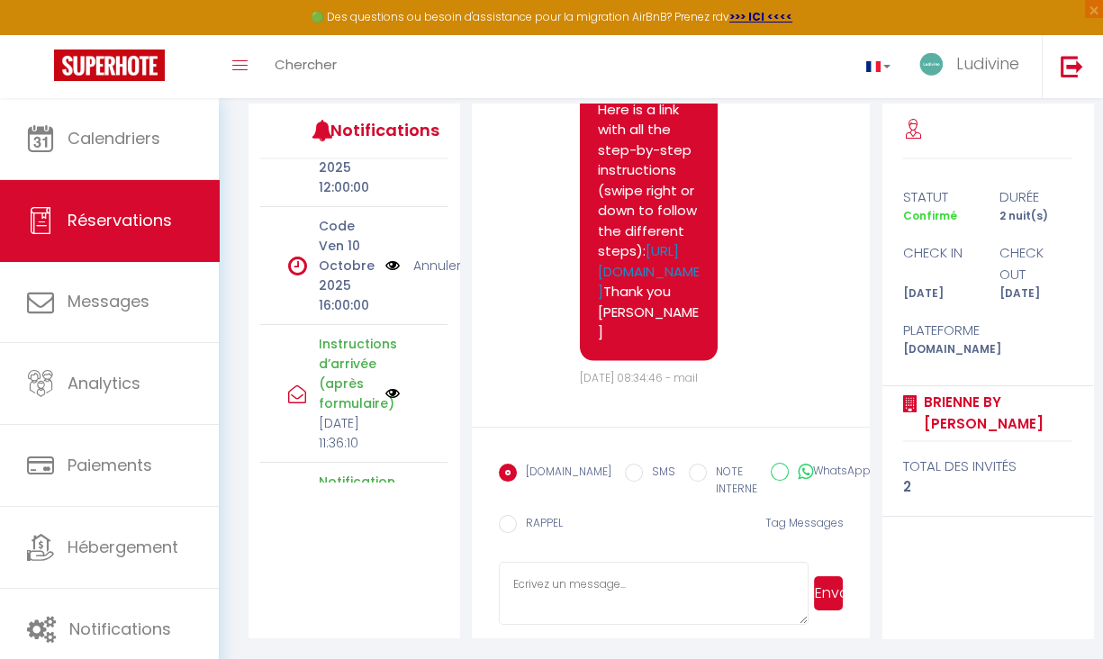
click at [620, 578] on textarea at bounding box center [654, 593] width 311 height 63
paste textarea "Dear [PERSON_NAME], To collect the keys in the key box, the code is: 0695. (Aft…"
type textarea "Dear [PERSON_NAME], To collect the keys in the key box, the code is: 0695. (Aft…"
click at [830, 600] on button "Envoyer" at bounding box center [829, 593] width 30 height 34
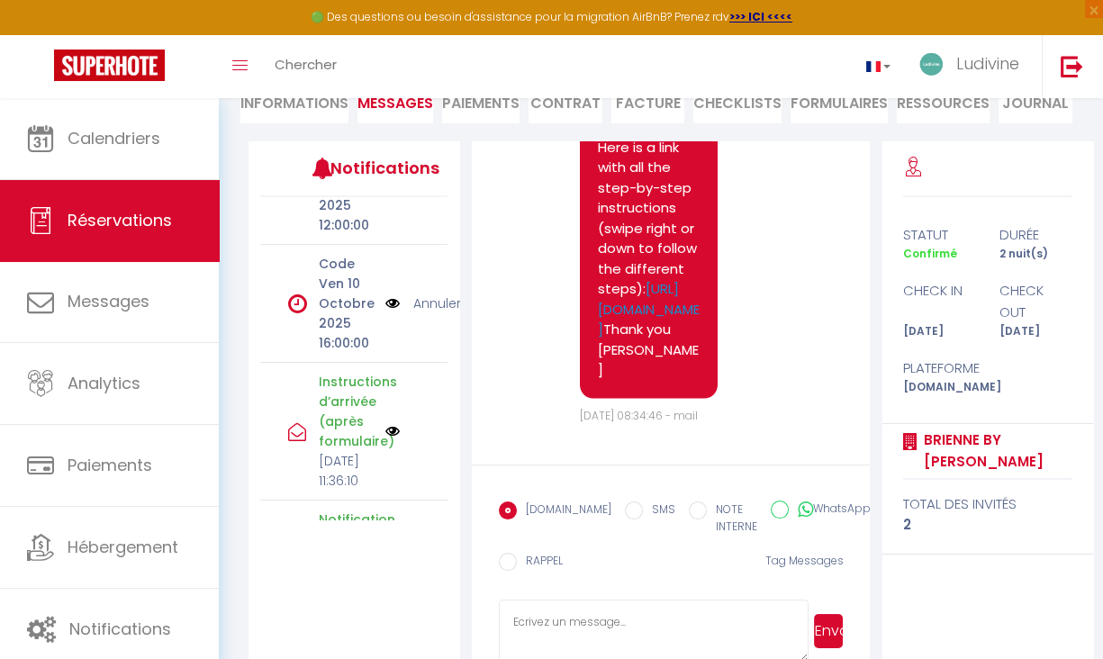
scroll to position [0, 0]
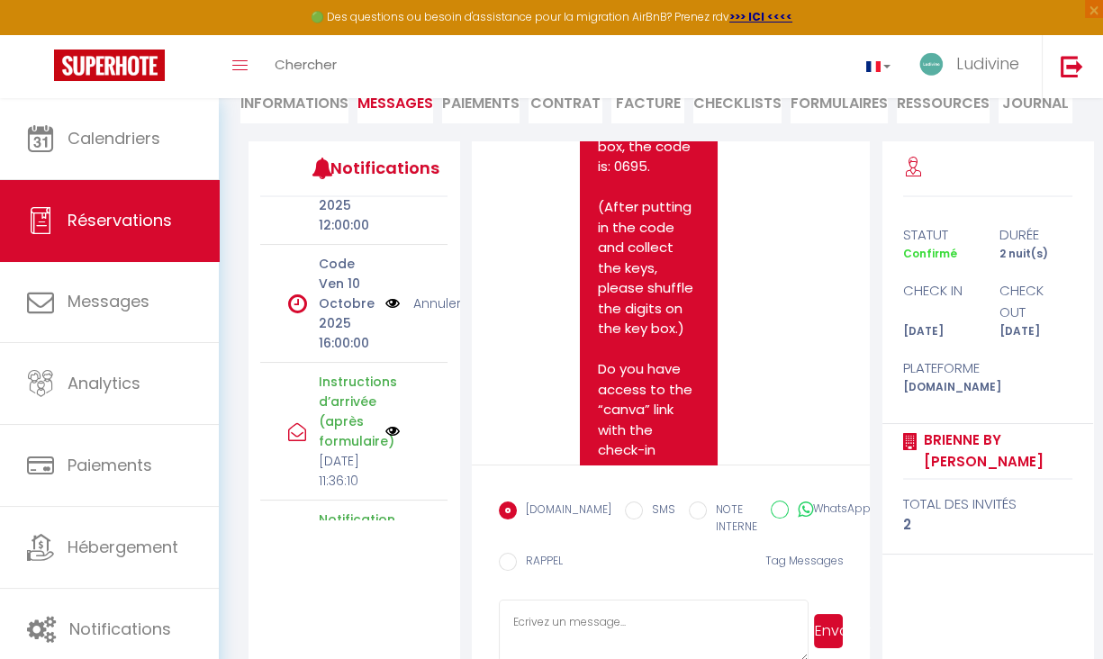
click at [429, 313] on link "Annuler" at bounding box center [437, 304] width 48 height 20
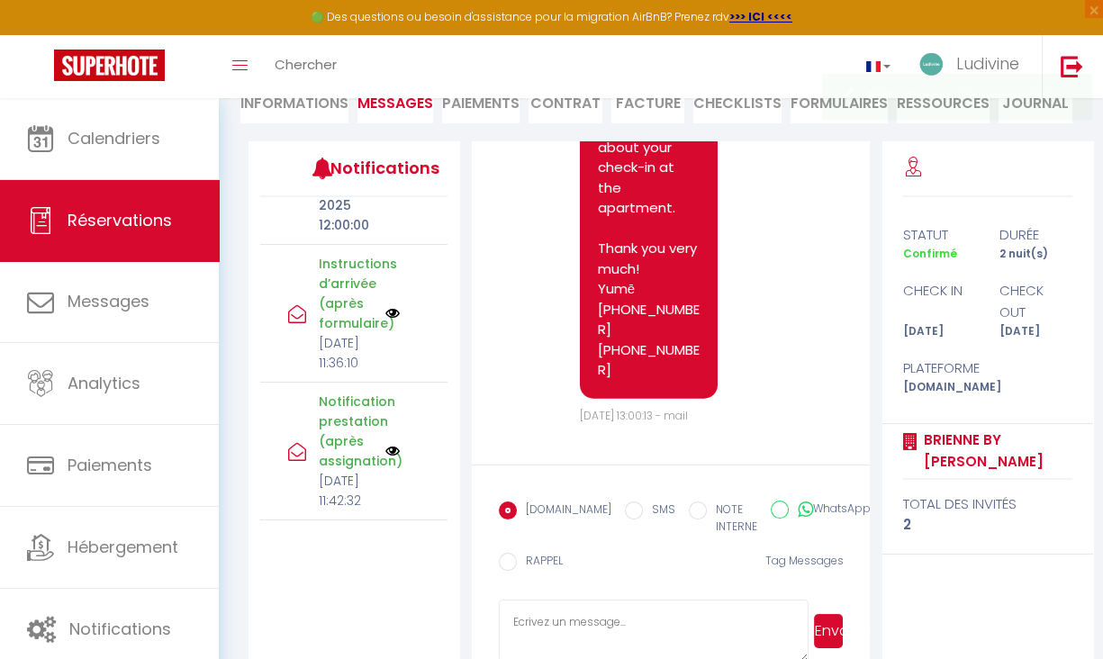
scroll to position [230, 0]
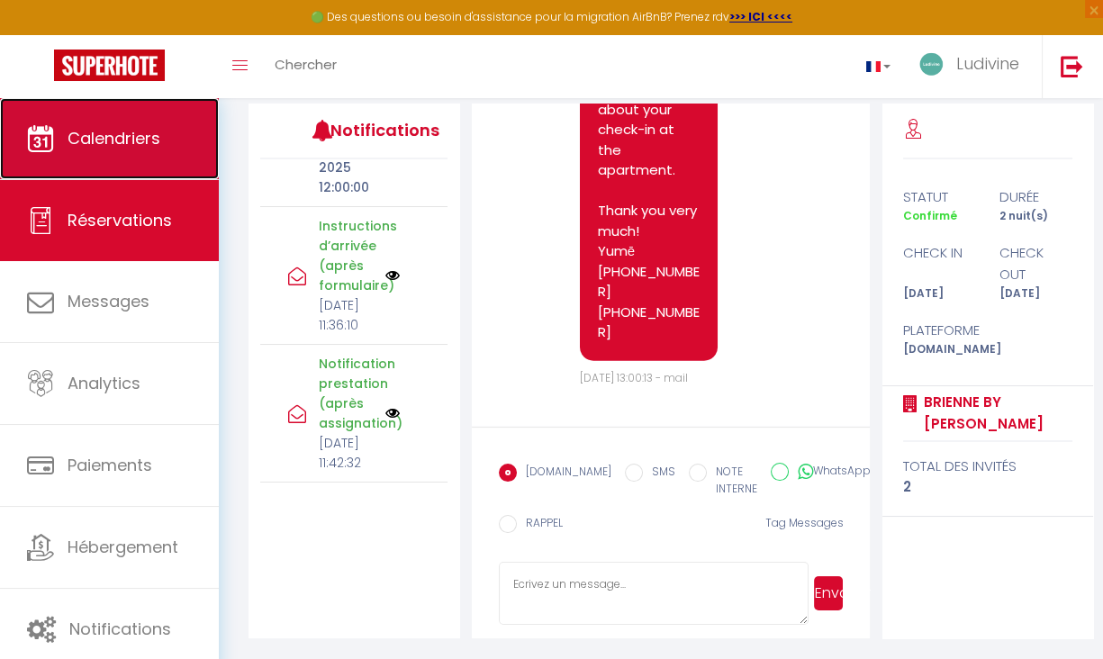
click at [113, 124] on link "Calendriers" at bounding box center [109, 138] width 219 height 81
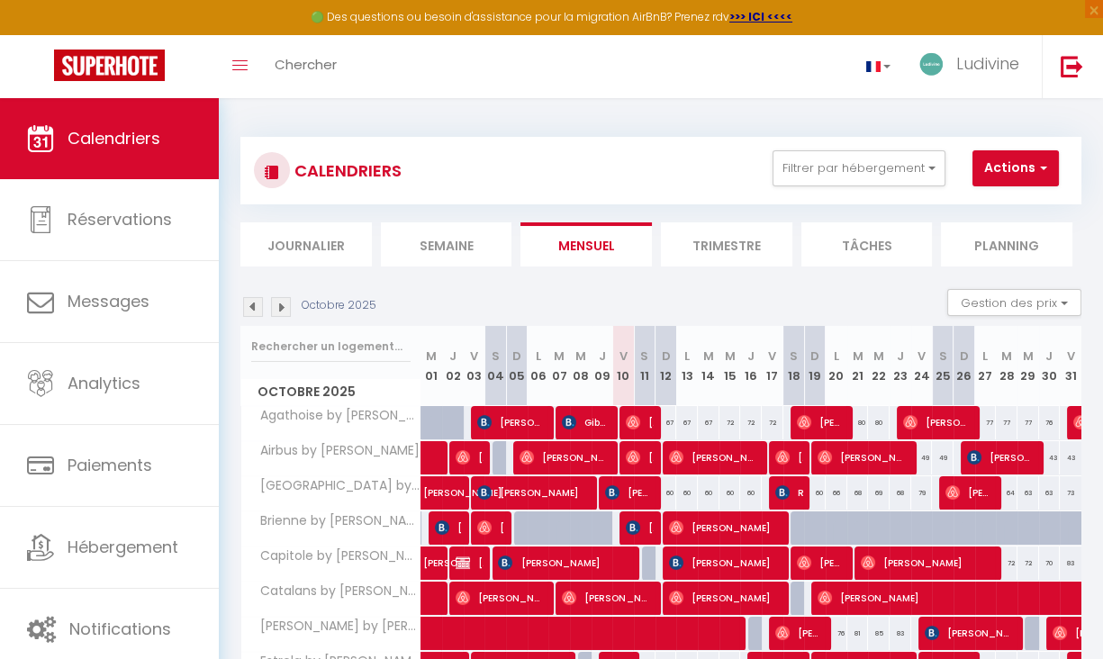
click at [975, 253] on li "Planning" at bounding box center [1006, 244] width 131 height 44
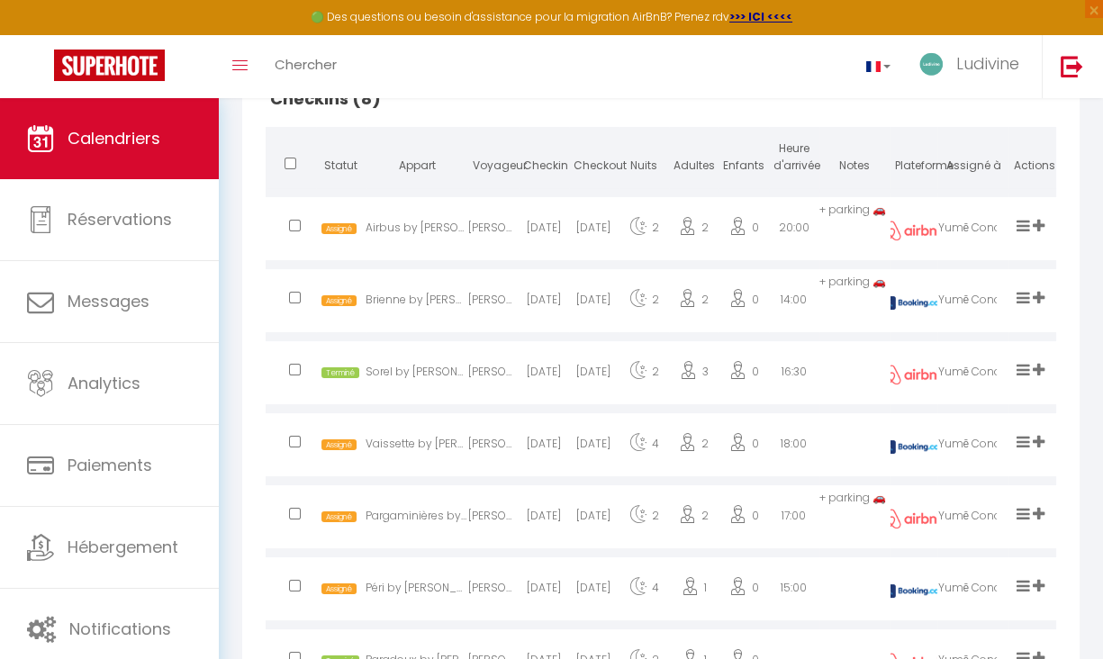
scroll to position [460, 0]
click at [1026, 303] on icon at bounding box center [1024, 295] width 14 height 15
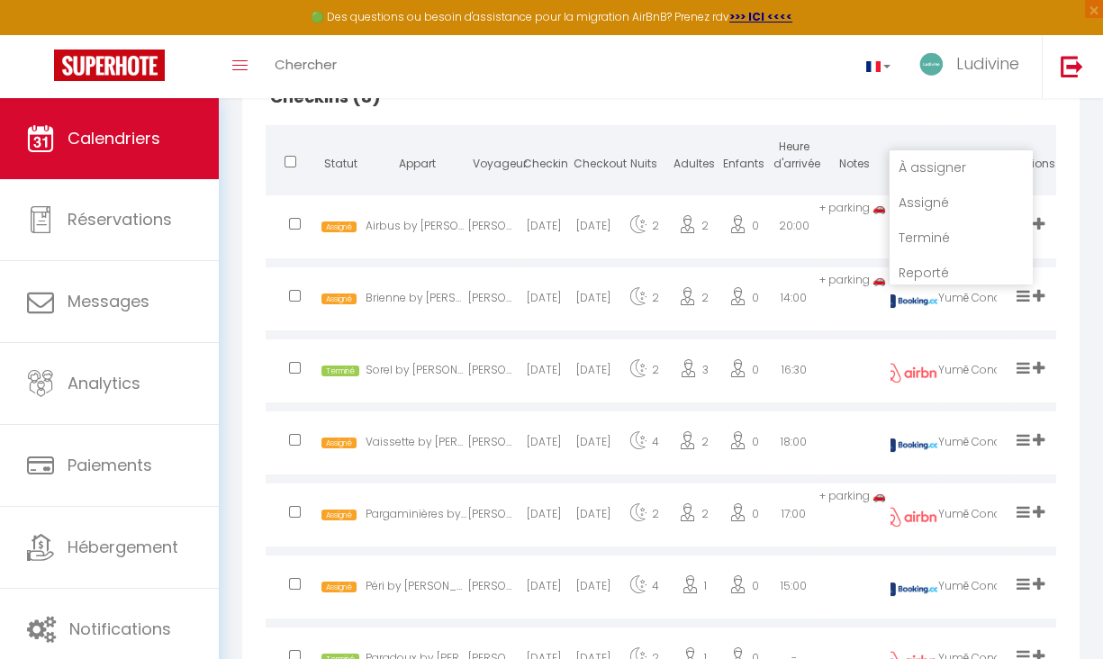
click at [921, 255] on li "Terminé" at bounding box center [961, 238] width 142 height 34
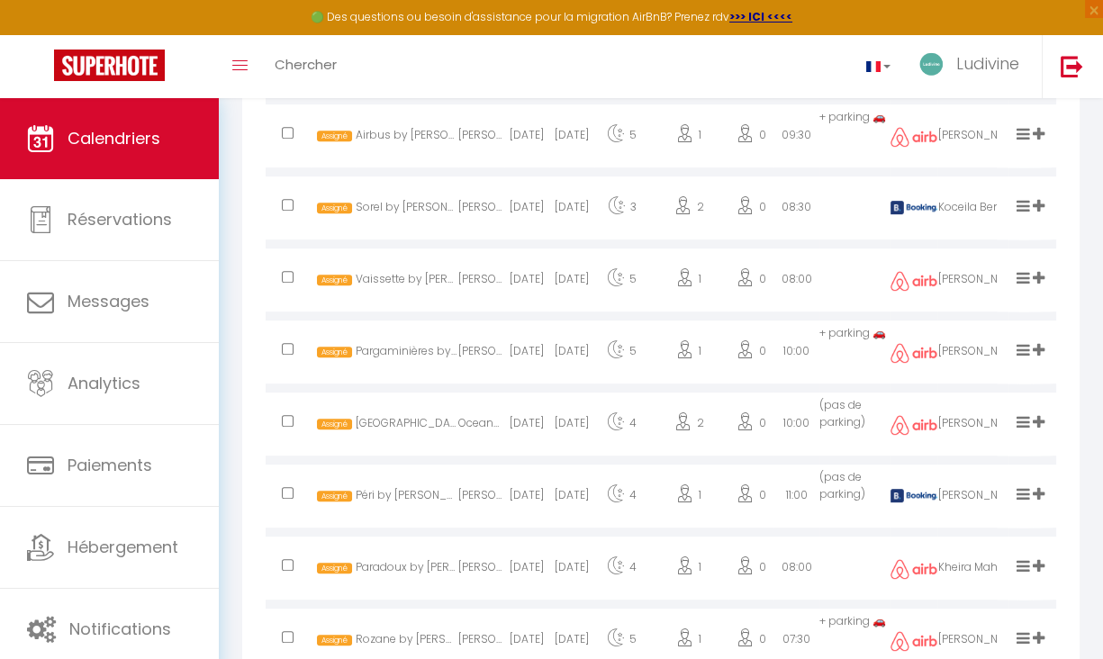
scroll to position [1262, 0]
click at [1024, 357] on icon at bounding box center [1024, 348] width 14 height 15
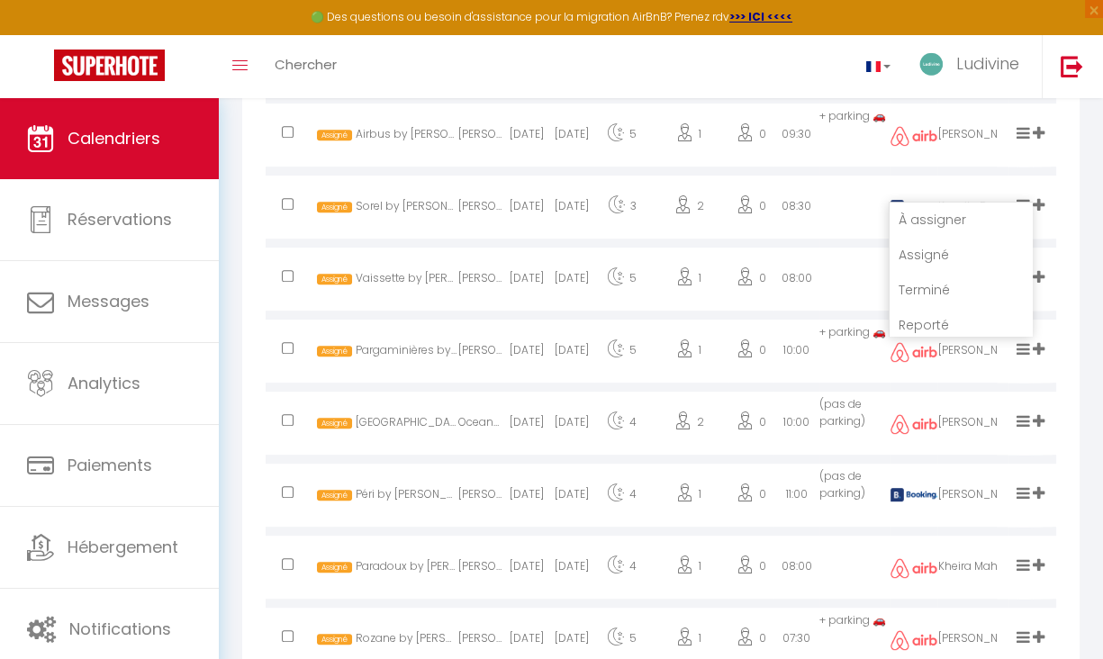
click at [943, 307] on li "Terminé" at bounding box center [961, 290] width 142 height 34
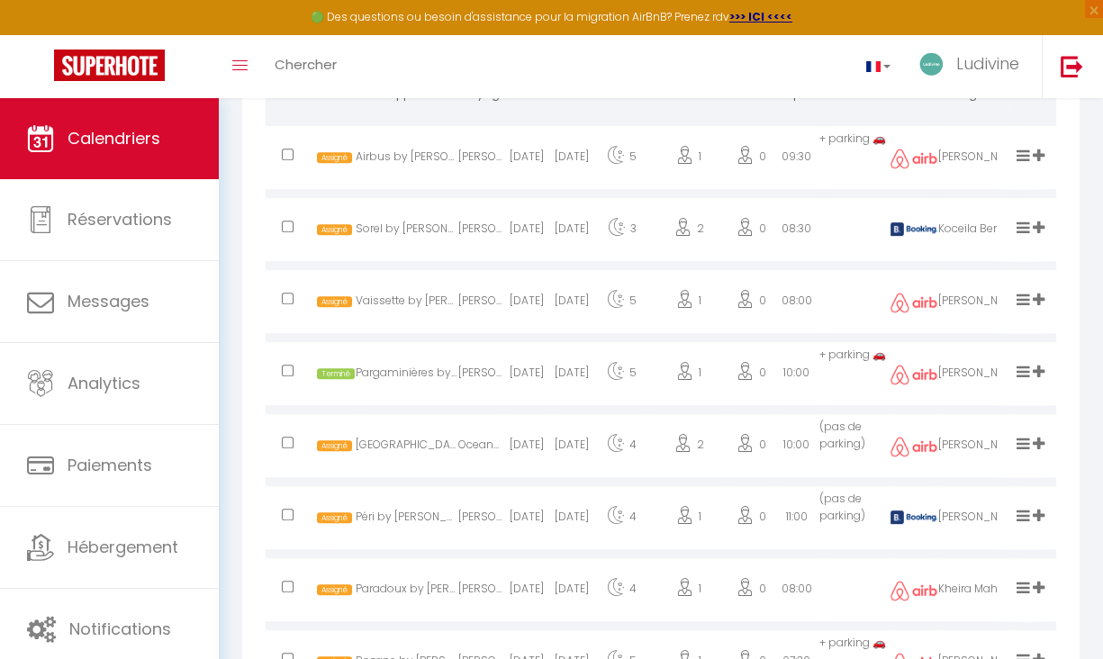
scroll to position [1229, 0]
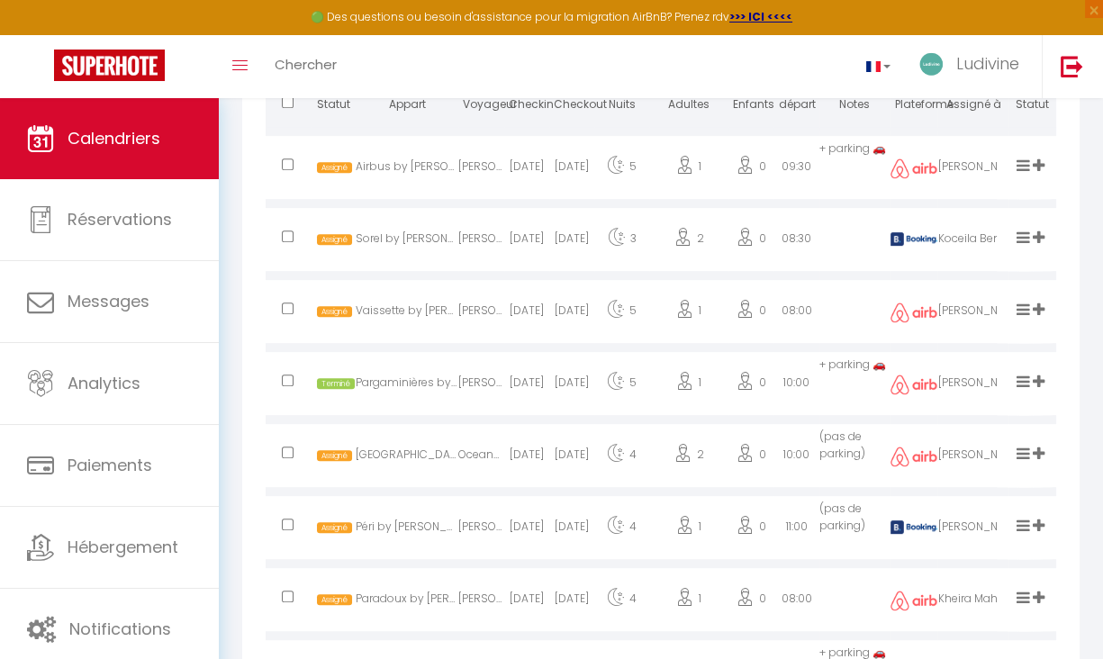
click at [1024, 245] on icon at bounding box center [1024, 237] width 14 height 15
click at [929, 186] on li "Terminé" at bounding box center [961, 178] width 142 height 34
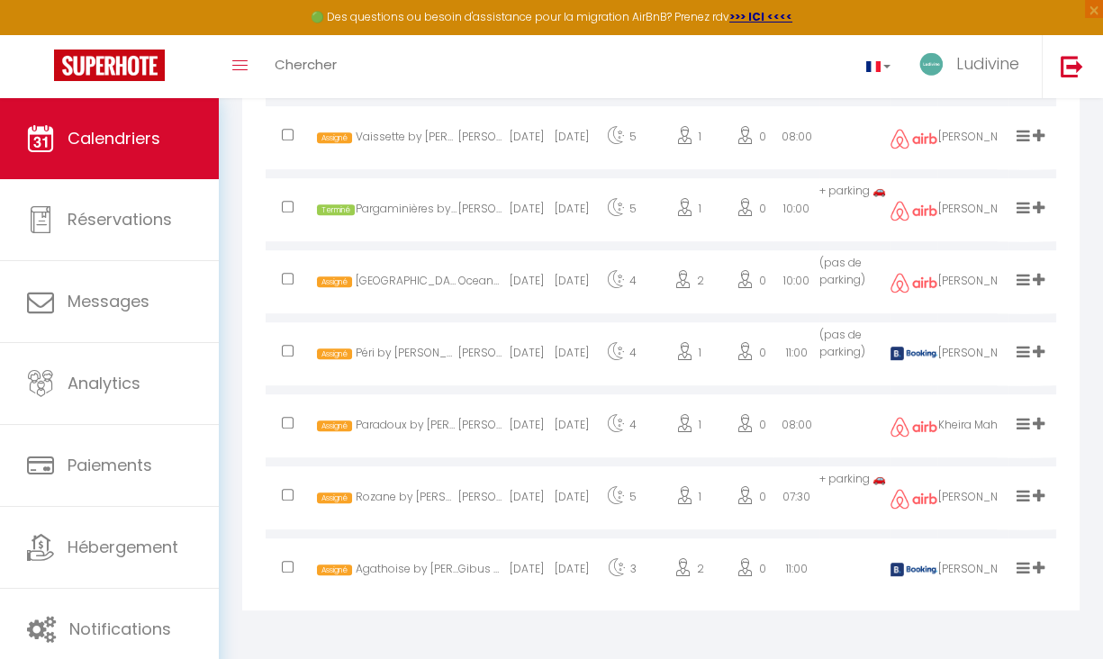
scroll to position [1421, 0]
